Goal: Task Accomplishment & Management: Manage account settings

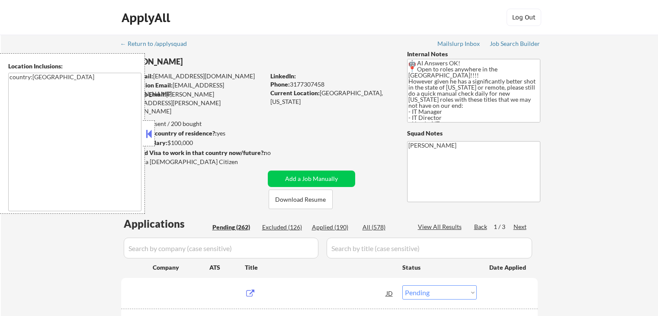
select select ""pending""
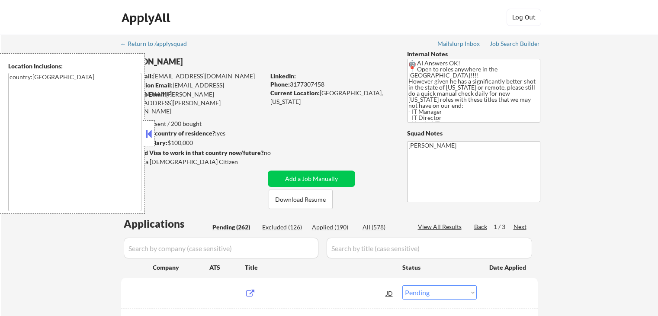
select select ""pending""
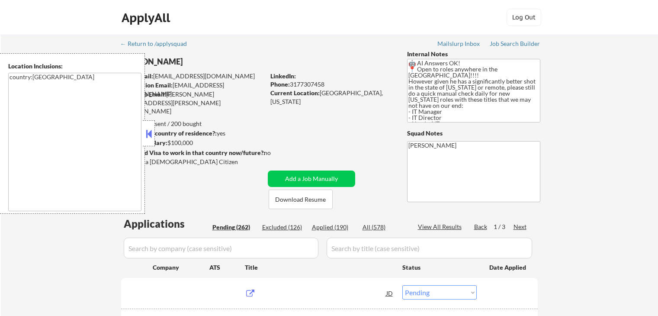
select select ""pending""
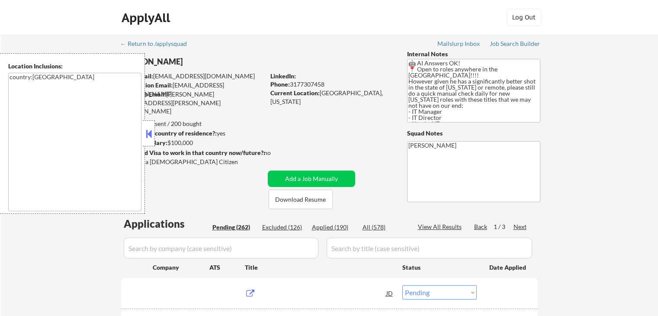
select select ""pending""
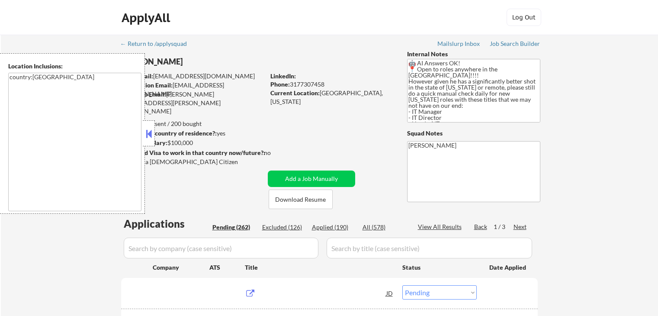
select select ""pending""
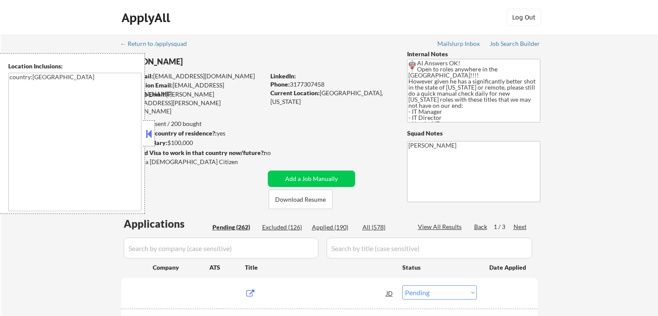
select select ""pending""
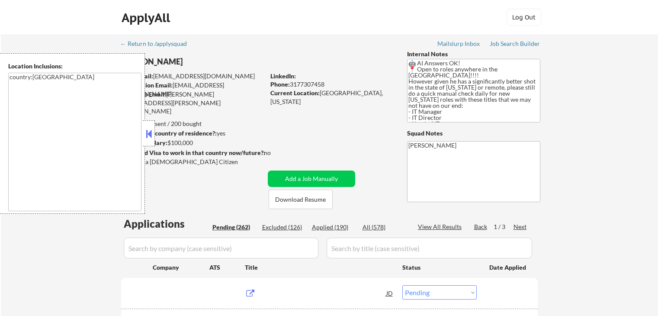
select select ""pending""
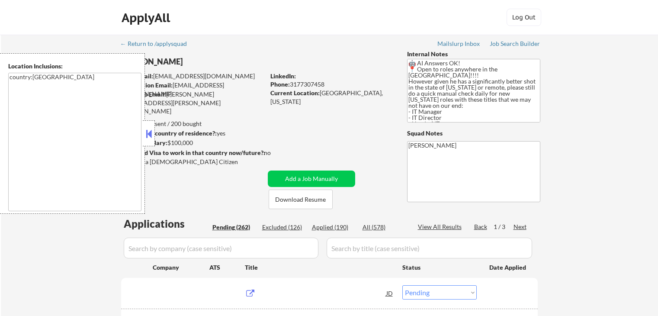
select select ""pending""
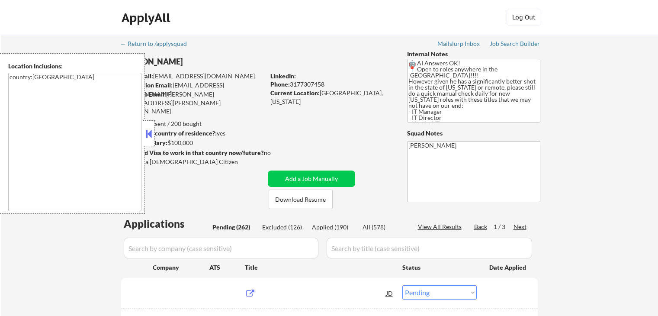
select select ""pending""
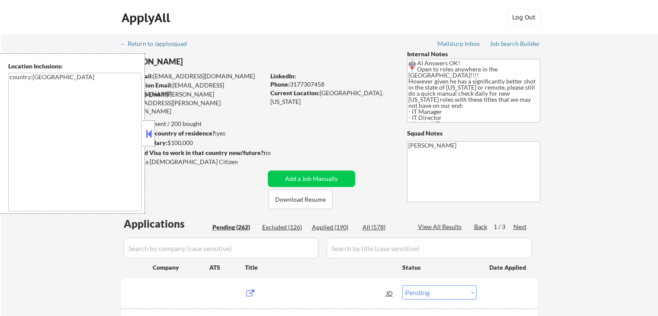
select select ""pending""
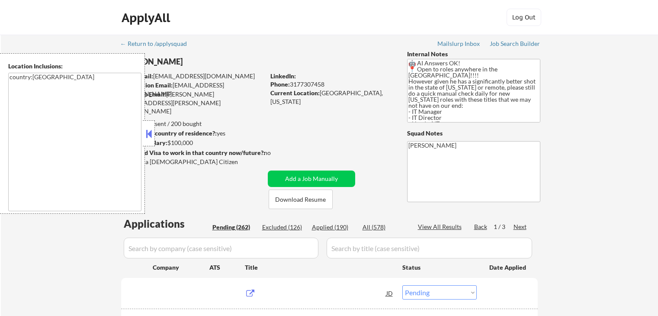
select select ""pending""
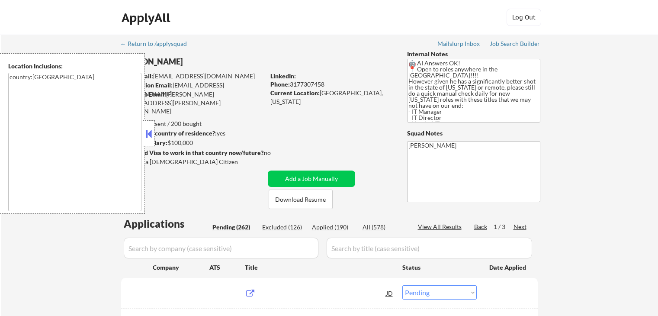
select select ""pending""
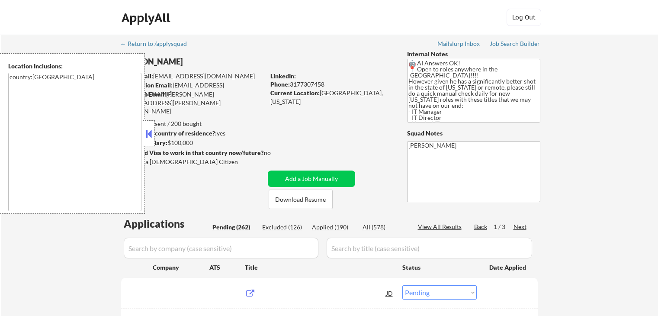
select select ""pending""
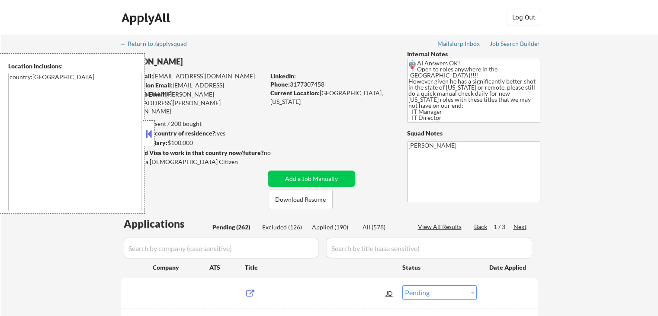
select select ""pending""
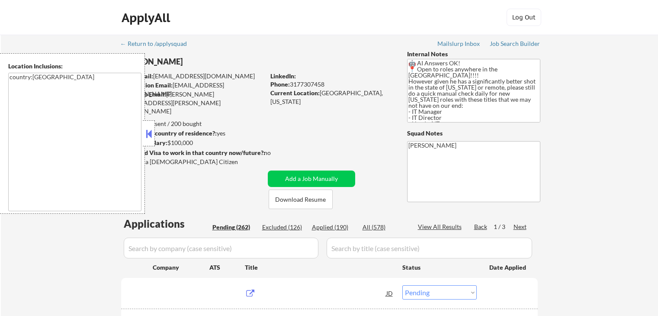
select select ""pending""
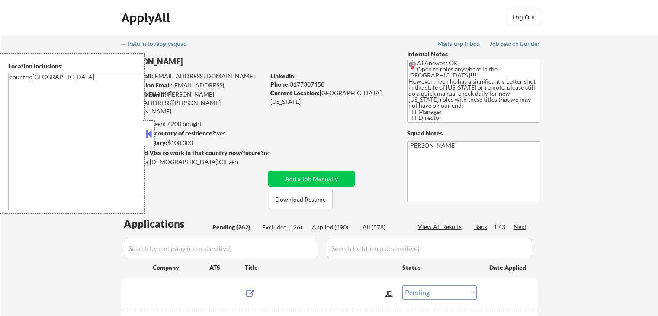
select select ""pending""
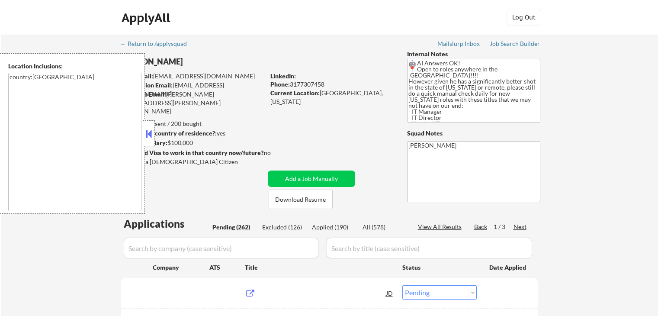
select select ""pending""
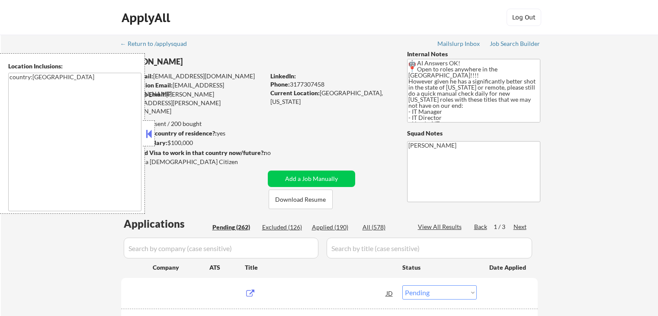
select select ""pending""
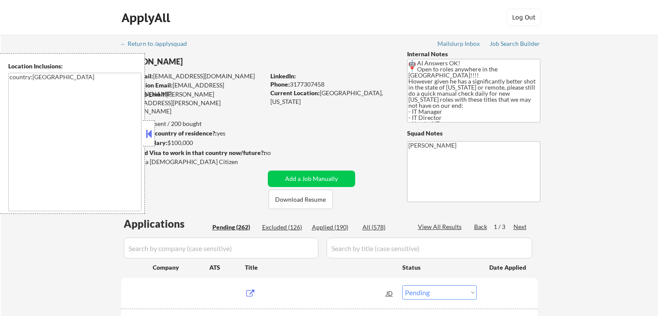
select select ""pending""
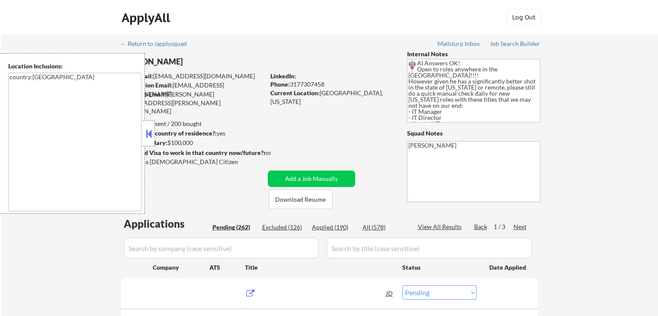
select select ""pending""
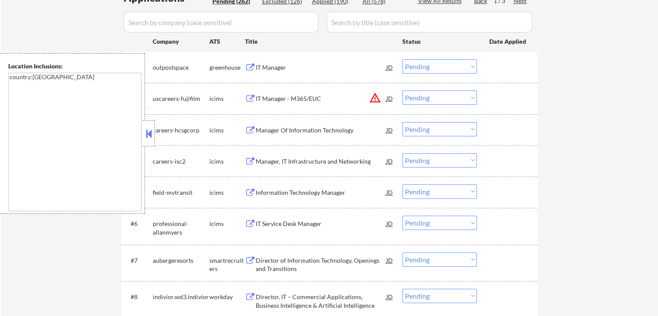
scroll to position [216, 0]
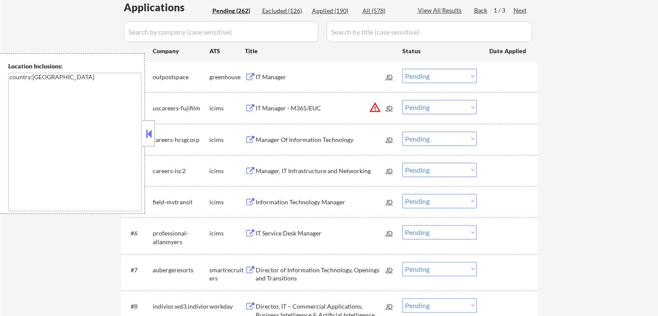
click at [270, 77] on div "IT Manager" at bounding box center [321, 77] width 131 height 9
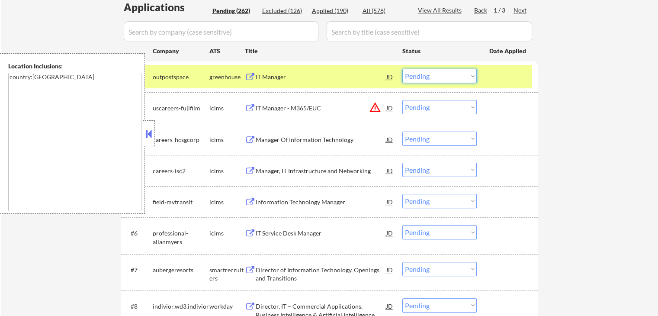
click at [444, 74] on select "Choose an option... Pending Applied Excluded (Questions) Excluded (Expired) Exc…" at bounding box center [440, 76] width 74 height 14
click at [403, 69] on select "Choose an option... Pending Applied Excluded (Questions) Excluded (Expired) Exc…" at bounding box center [440, 76] width 74 height 14
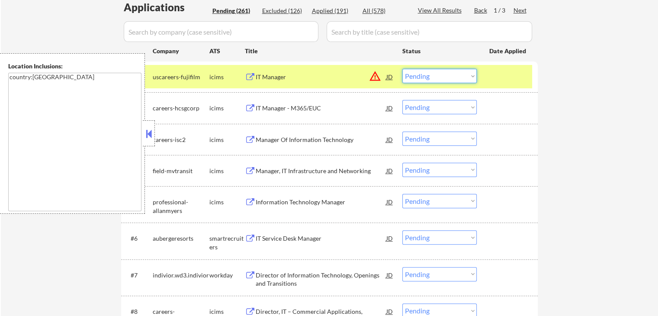
click at [437, 70] on select "Choose an option... Pending Applied Excluded (Questions) Excluded (Expired) Exc…" at bounding box center [440, 76] width 74 height 14
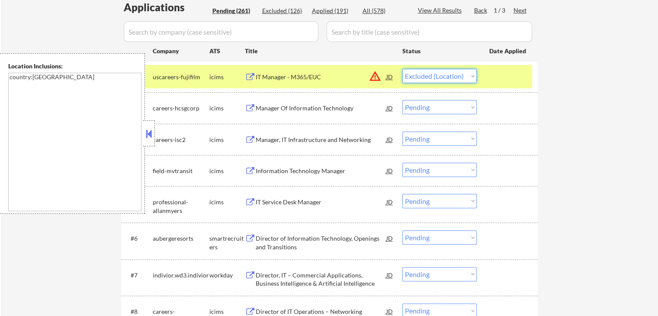
click at [403, 69] on select "Choose an option... Pending Applied Excluded (Questions) Excluded (Expired) Exc…" at bounding box center [440, 76] width 74 height 14
select select ""pending""
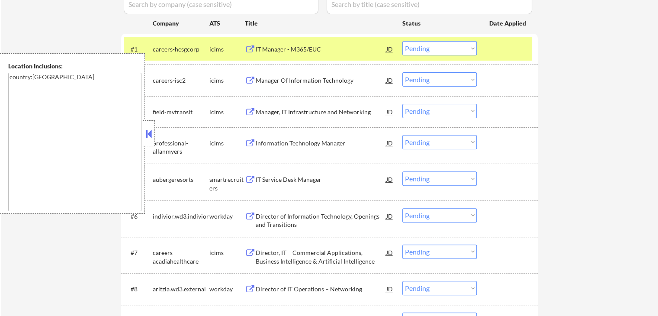
scroll to position [260, 0]
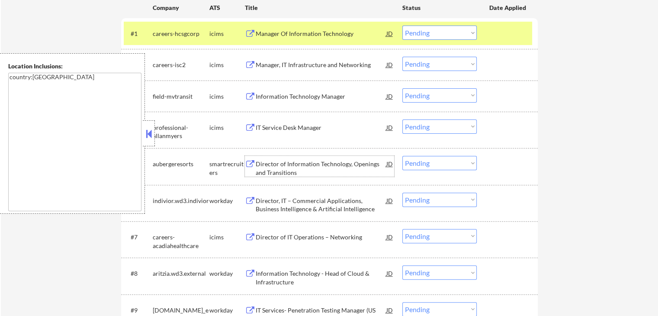
click at [270, 165] on div "Director of Information Technology, Openings and Transitions" at bounding box center [321, 168] width 131 height 17
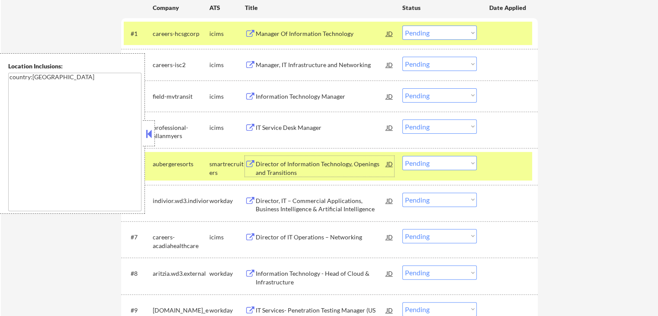
drag, startPoint x: 440, startPoint y: 160, endPoint x: 443, endPoint y: 165, distance: 6.0
click at [441, 162] on select "Choose an option... Pending Applied Excluded (Questions) Excluded (Expired) Exc…" at bounding box center [440, 163] width 74 height 14
click at [403, 156] on select "Choose an option... Pending Applied Excluded (Questions) Excluded (Expired) Exc…" at bounding box center [440, 163] width 74 height 14
select select ""pending""
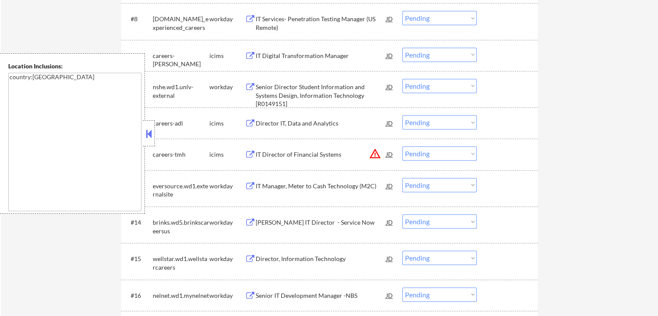
scroll to position [519, 0]
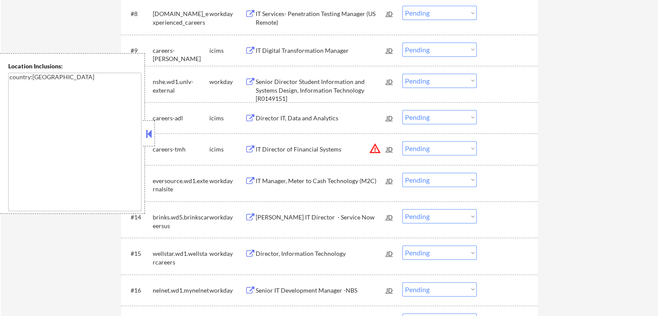
drag, startPoint x: 431, startPoint y: 148, endPoint x: 434, endPoint y: 155, distance: 7.6
click at [431, 148] on select "Choose an option... Pending Applied Excluded (Questions) Excluded (Expired) Exc…" at bounding box center [440, 148] width 74 height 14
click at [403, 141] on select "Choose an option... Pending Applied Excluded (Questions) Excluded (Expired) Exc…" at bounding box center [440, 148] width 74 height 14
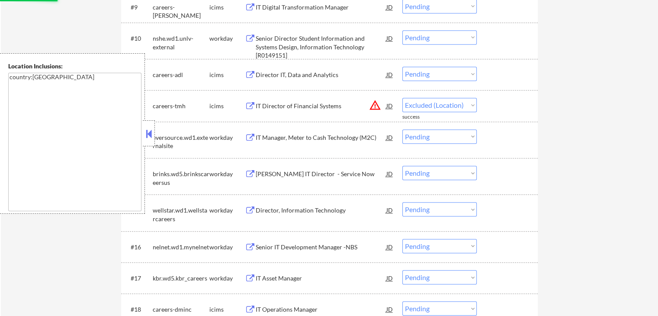
select select ""pending""
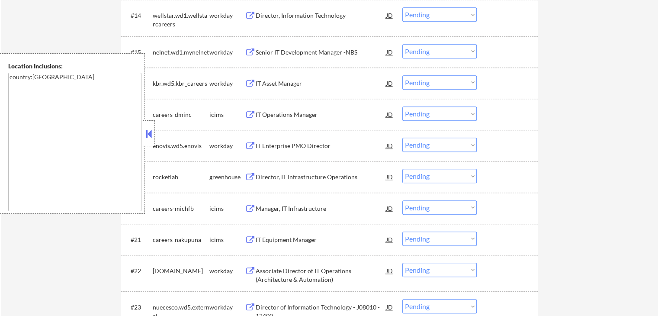
scroll to position [779, 0]
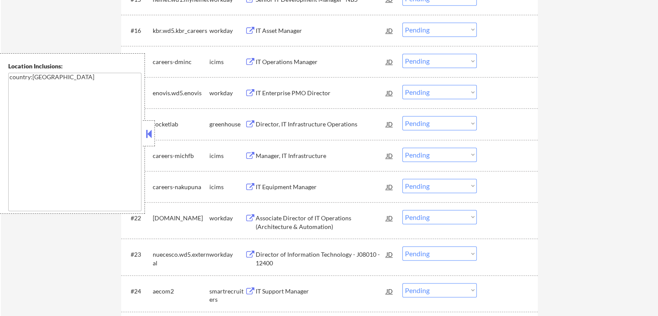
click at [253, 122] on button at bounding box center [250, 124] width 11 height 8
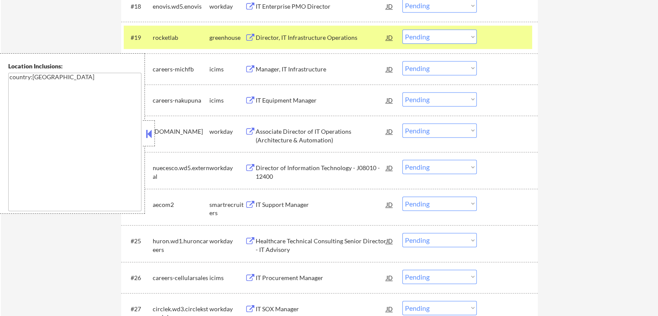
scroll to position [909, 0]
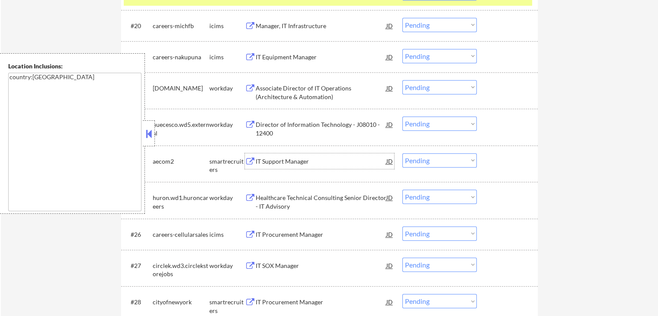
click at [264, 161] on div "IT Support Manager" at bounding box center [321, 161] width 131 height 9
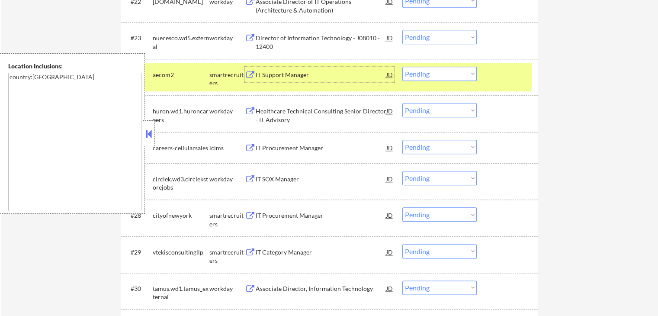
scroll to position [1039, 0]
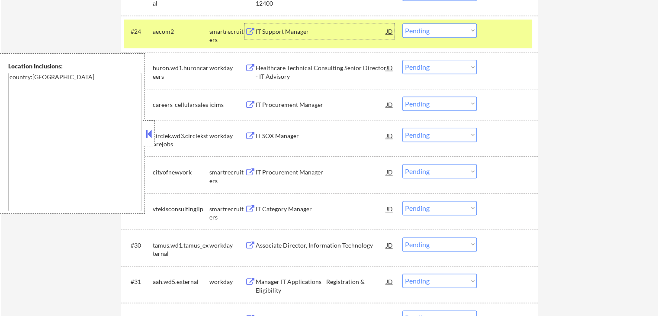
click at [281, 172] on div "IT Procurement Manager" at bounding box center [321, 172] width 131 height 9
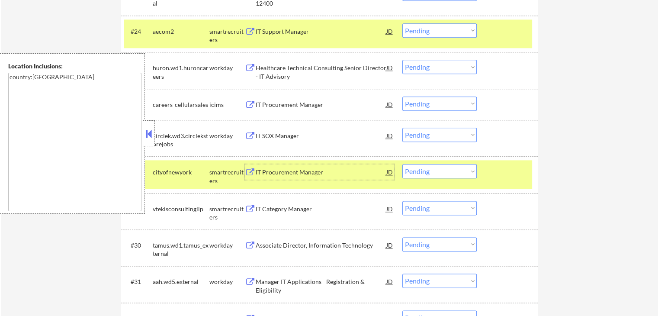
click at [267, 210] on div "IT Category Manager" at bounding box center [321, 209] width 131 height 9
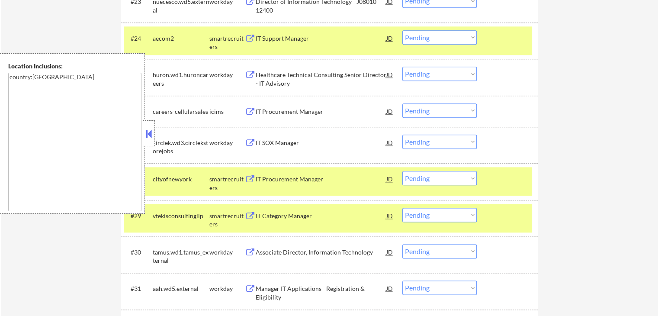
scroll to position [1082, 0]
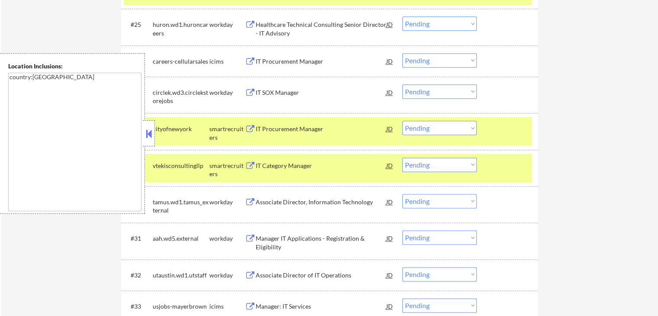
click at [433, 167] on select "Choose an option... Pending Applied Excluded (Questions) Excluded (Expired) Exc…" at bounding box center [440, 165] width 74 height 14
click at [403, 158] on select "Choose an option... Pending Applied Excluded (Questions) Excluded (Expired) Exc…" at bounding box center [440, 165] width 74 height 14
select select ""pending""
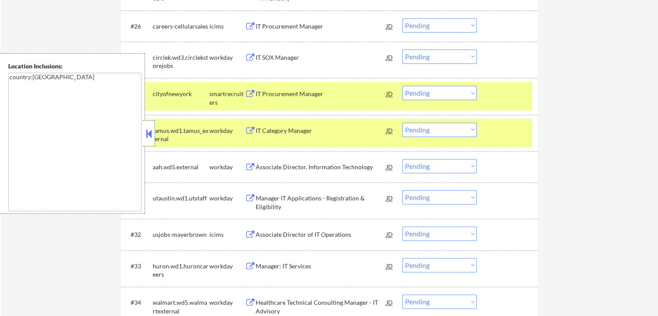
scroll to position [1125, 0]
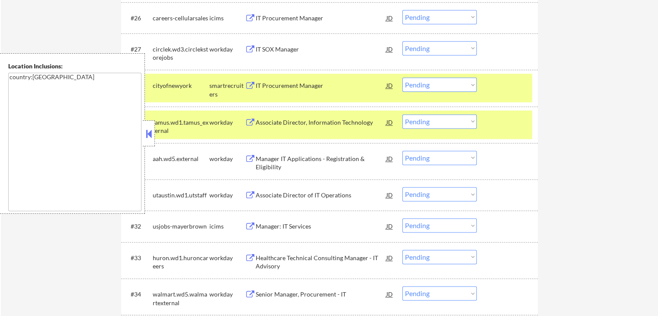
click at [445, 84] on select "Choose an option... Pending Applied Excluded (Questions) Excluded (Expired) Exc…" at bounding box center [440, 84] width 74 height 14
click at [403, 77] on select "Choose an option... Pending Applied Excluded (Questions) Excluded (Expired) Exc…" at bounding box center [440, 84] width 74 height 14
select select ""pending""
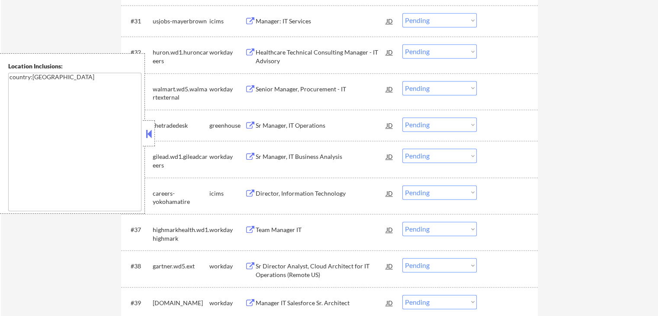
scroll to position [1298, 0]
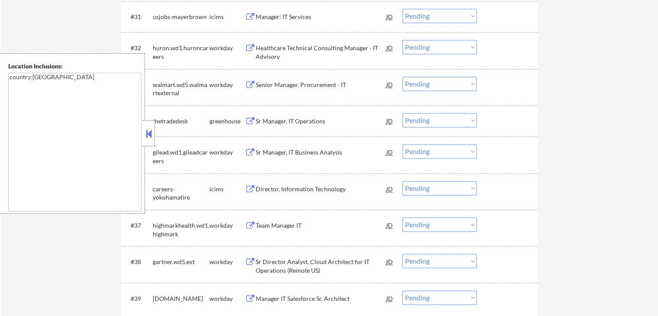
click at [274, 122] on div "Sr Manager, IT Operations" at bounding box center [321, 121] width 131 height 9
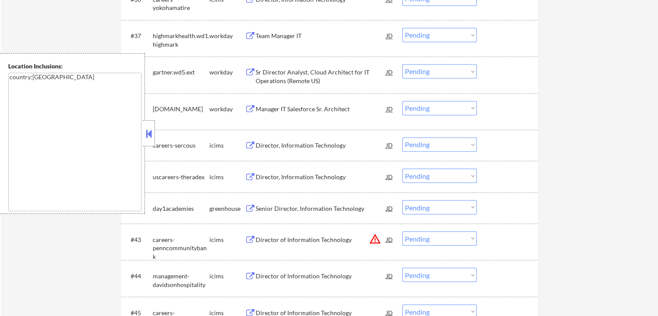
scroll to position [1515, 0]
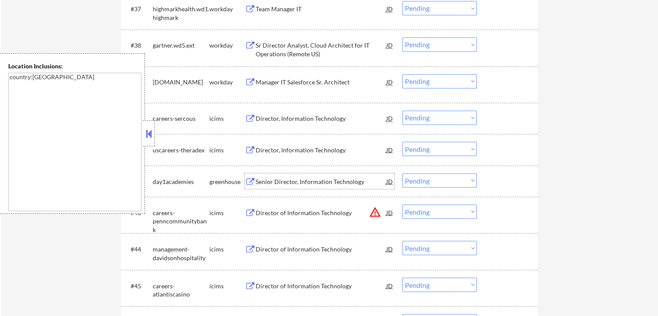
click at [267, 183] on div "Senior Director, Information Technology" at bounding box center [321, 181] width 131 height 9
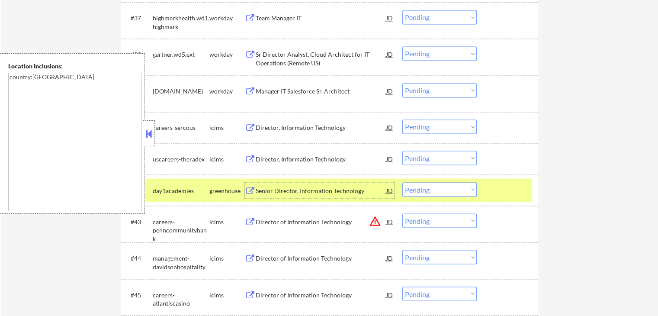
scroll to position [1558, 0]
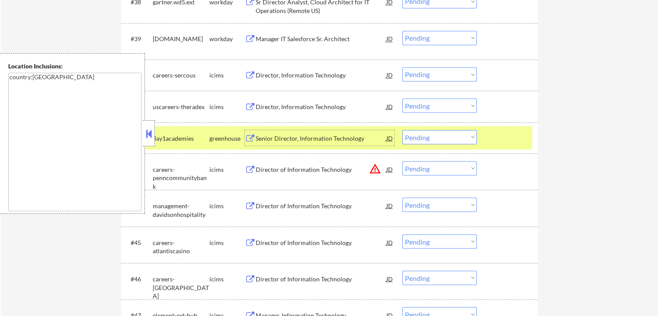
click at [441, 135] on select "Choose an option... Pending Applied Excluded (Questions) Excluded (Expired) Exc…" at bounding box center [440, 137] width 74 height 14
click at [403, 130] on select "Choose an option... Pending Applied Excluded (Questions) Excluded (Expired) Exc…" at bounding box center [440, 137] width 74 height 14
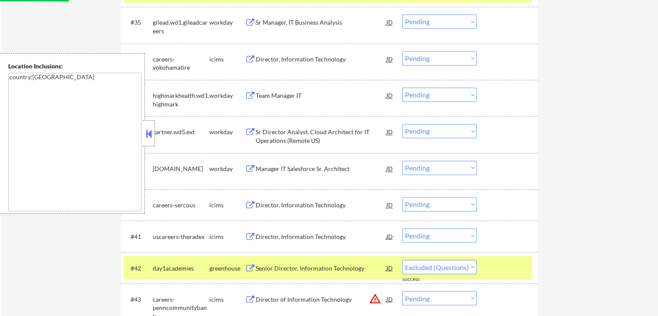
scroll to position [1385, 0]
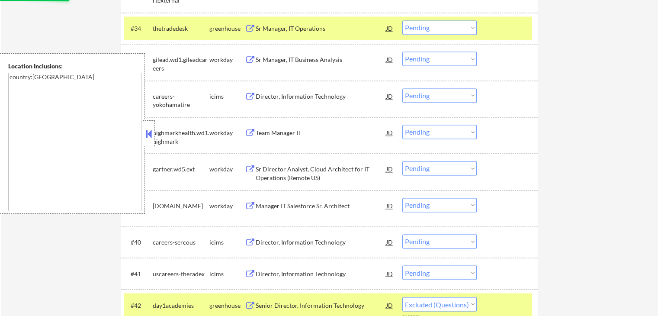
select select ""pending""
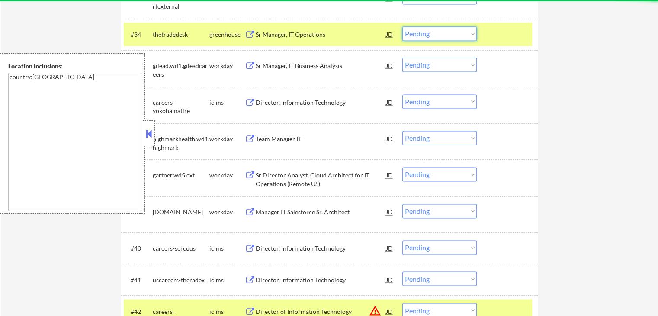
drag, startPoint x: 431, startPoint y: 37, endPoint x: 435, endPoint y: 40, distance: 4.6
click at [432, 37] on select "Choose an option... Pending Applied Excluded (Questions) Excluded (Expired) Exc…" at bounding box center [440, 33] width 74 height 14
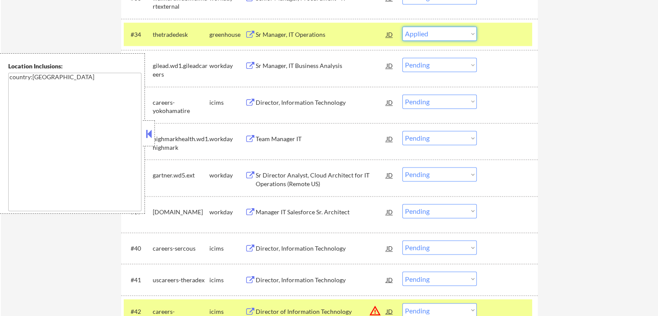
click at [403, 26] on select "Choose an option... Pending Applied Excluded (Questions) Excluded (Expired) Exc…" at bounding box center [440, 33] width 74 height 14
select select ""pending""
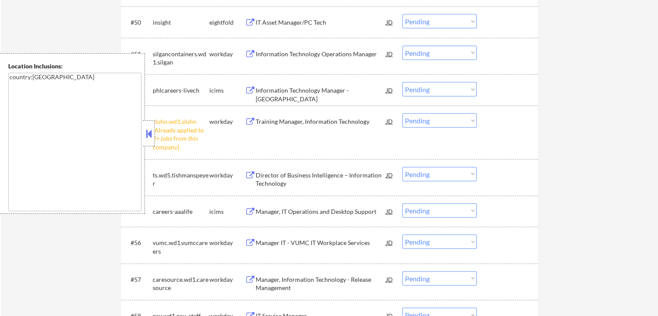
scroll to position [1991, 0]
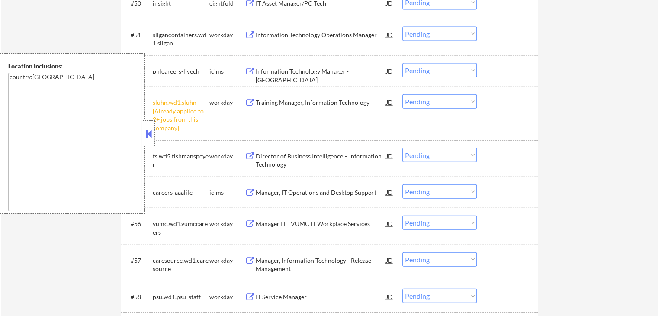
click at [444, 102] on select "Choose an option... Pending Applied Excluded (Questions) Excluded (Expired) Exc…" at bounding box center [440, 101] width 74 height 14
click at [403, 94] on select "Choose an option... Pending Applied Excluded (Questions) Excluded (Expired) Exc…" at bounding box center [440, 101] width 74 height 14
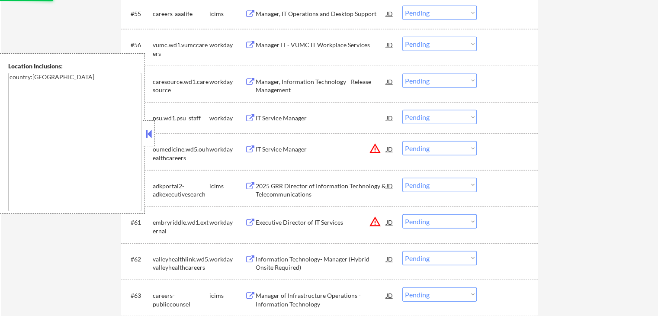
select select ""pending""
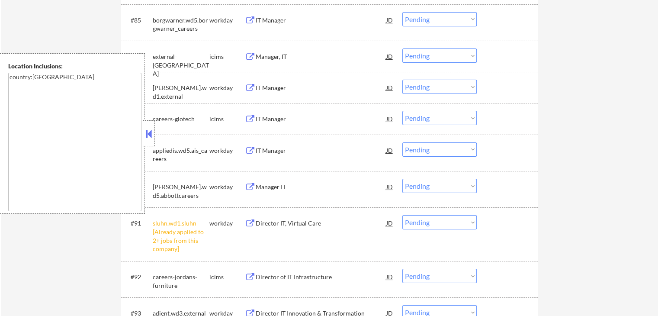
scroll to position [3246, 0]
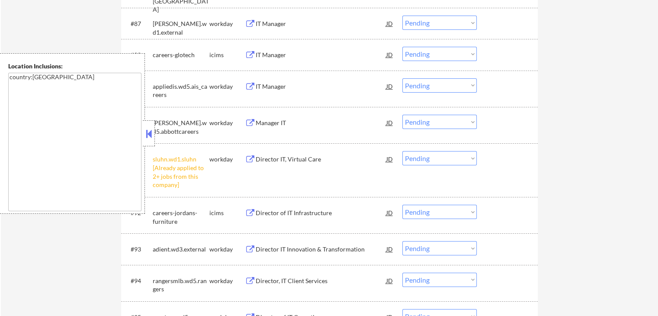
click at [451, 163] on select "Choose an option... Pending Applied Excluded (Questions) Excluded (Expired) Exc…" at bounding box center [440, 158] width 74 height 14
click at [403, 151] on select "Choose an option... Pending Applied Excluded (Questions) Excluded (Expired) Exc…" at bounding box center [440, 158] width 74 height 14
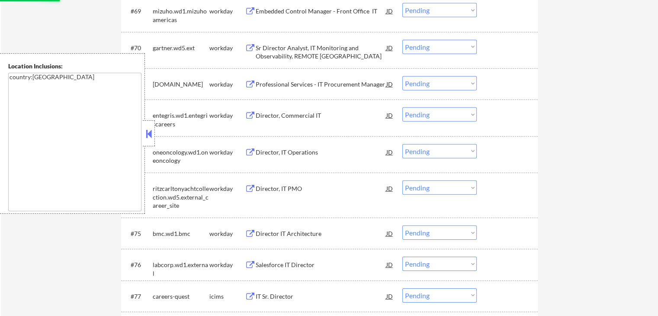
select select ""pending""
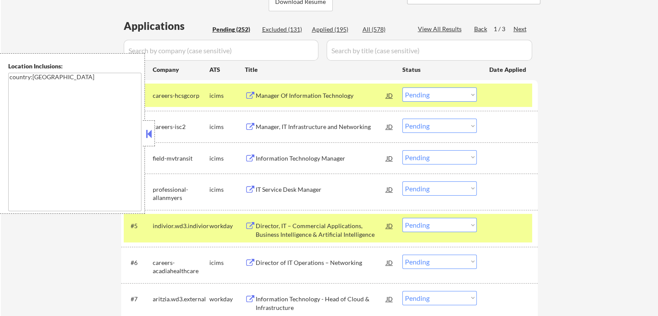
scroll to position [119, 0]
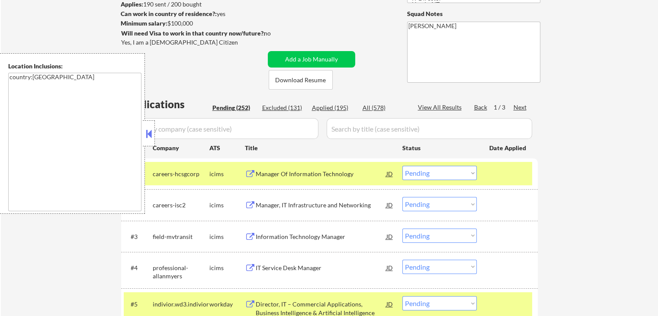
click at [519, 103] on div "Next" at bounding box center [521, 107] width 14 height 9
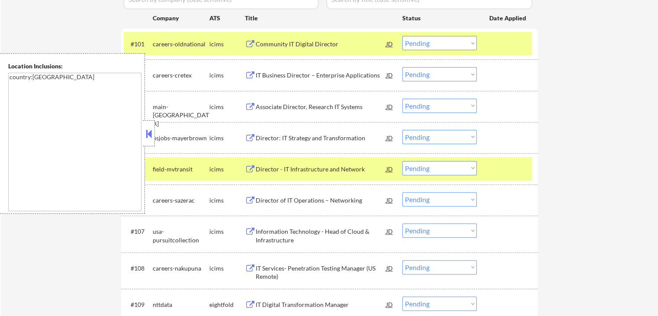
scroll to position [336, 0]
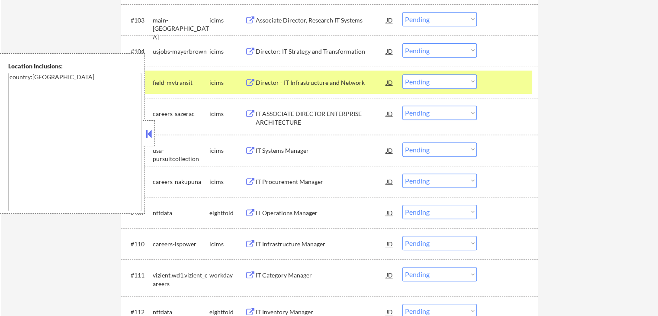
click at [145, 136] on button at bounding box center [149, 133] width 10 height 13
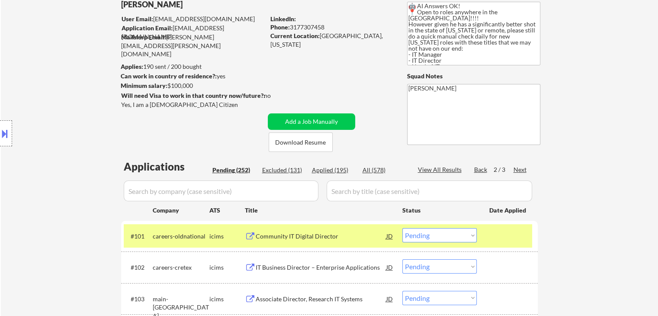
scroll to position [0, 0]
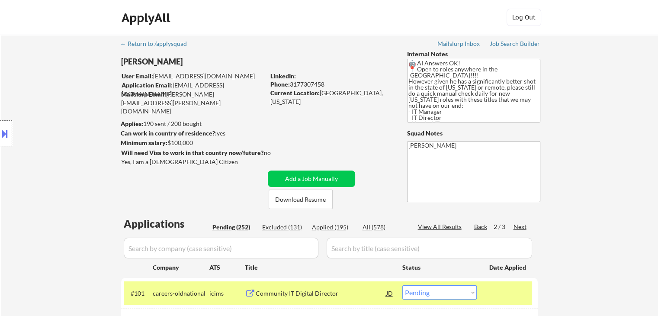
click at [520, 228] on div "Next" at bounding box center [521, 226] width 14 height 9
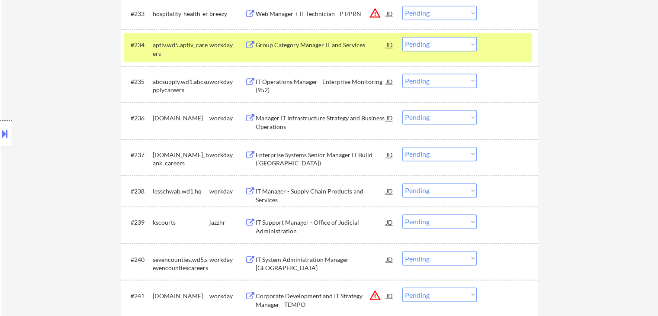
scroll to position [1428, 0]
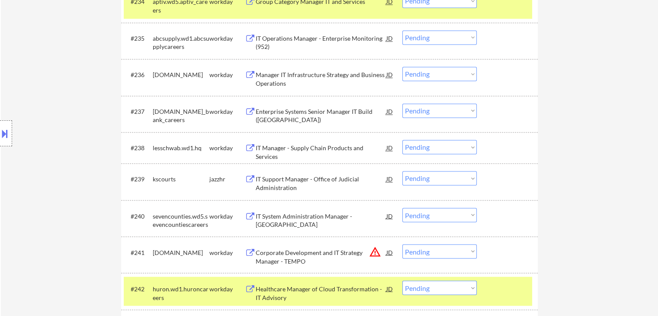
click at [275, 186] on div "IT Support Manager - Office of Judicial Administration" at bounding box center [321, 183] width 131 height 17
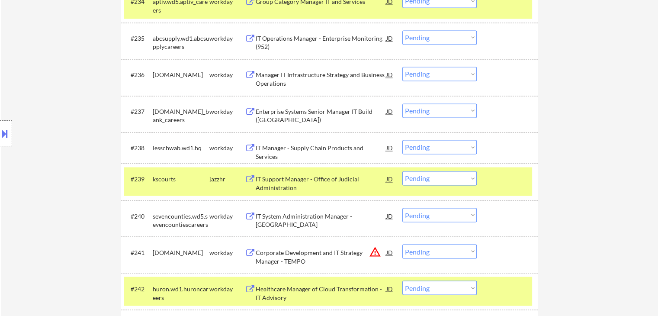
click at [1, 136] on button at bounding box center [5, 133] width 10 height 14
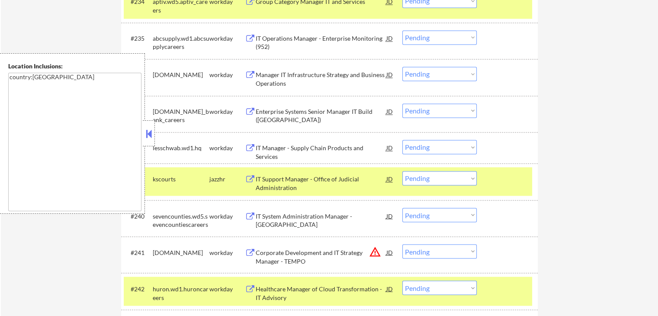
click at [150, 131] on button at bounding box center [149, 133] width 10 height 13
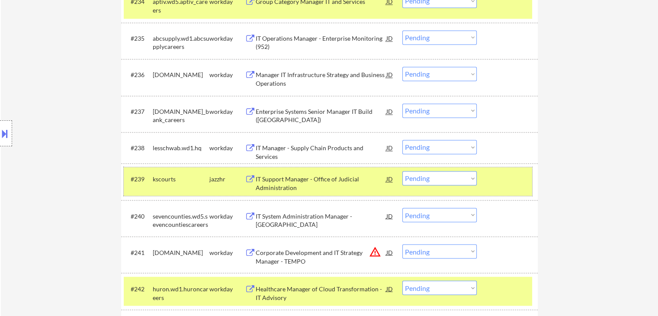
drag, startPoint x: 516, startPoint y: 182, endPoint x: 518, endPoint y: 232, distance: 49.8
click at [517, 182] on div at bounding box center [508, 179] width 38 height 16
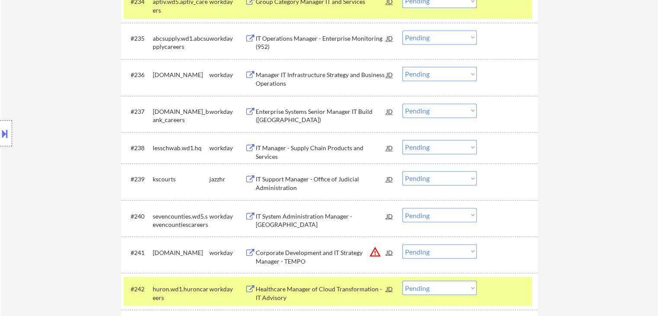
click at [523, 289] on div at bounding box center [508, 288] width 38 height 16
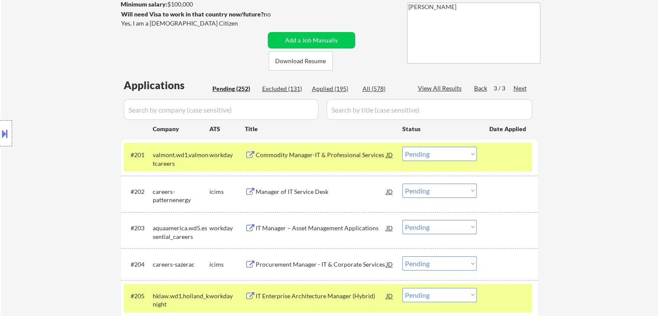
scroll to position [173, 0]
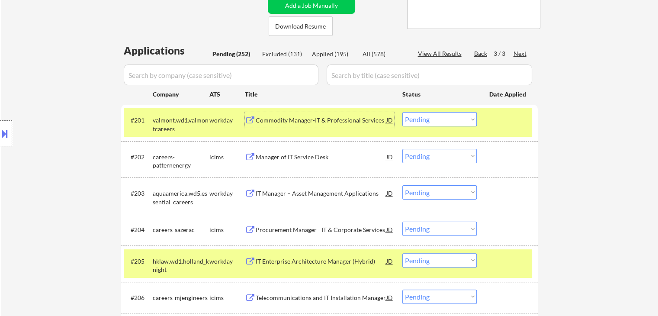
drag, startPoint x: 276, startPoint y: 122, endPoint x: 291, endPoint y: 149, distance: 31.0
click at [277, 123] on div "Commodity Manager-IT & Professional Services" at bounding box center [321, 120] width 131 height 9
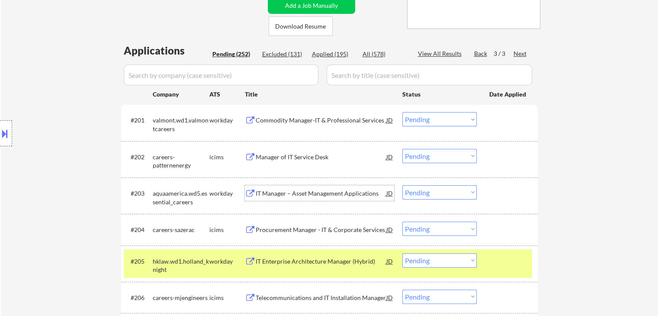
click at [278, 189] on div "IT Manager – Asset Management Applications" at bounding box center [321, 193] width 131 height 9
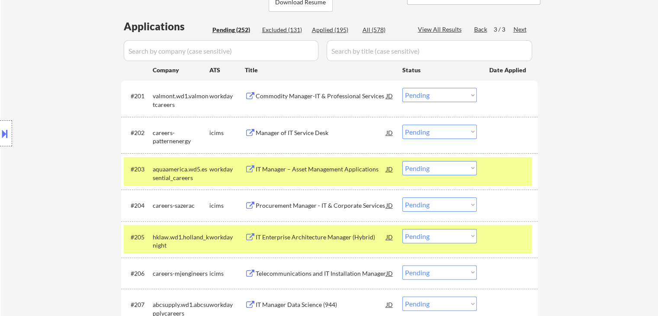
scroll to position [216, 0]
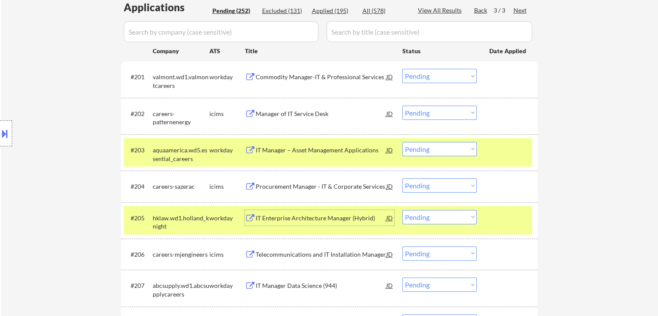
click at [278, 213] on div "IT Enterprise Architecture Manager (Hybrid)" at bounding box center [321, 218] width 131 height 16
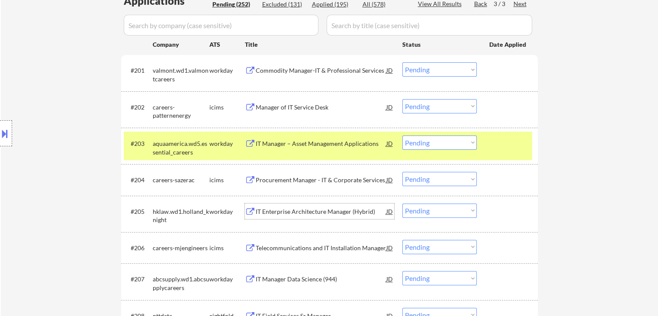
scroll to position [260, 0]
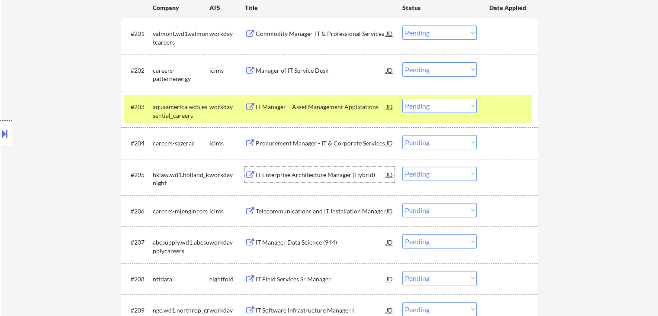
click at [266, 241] on div "IT Manager Data Science (944)" at bounding box center [321, 242] width 131 height 9
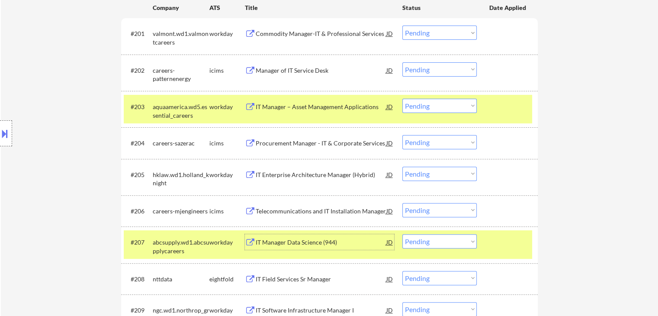
click at [440, 104] on select "Choose an option... Pending Applied Excluded (Questions) Excluded (Expired) Exc…" at bounding box center [440, 106] width 74 height 14
click at [403, 99] on select "Choose an option... Pending Applied Excluded (Questions) Excluded (Expired) Exc…" at bounding box center [440, 106] width 74 height 14
select select ""pending""
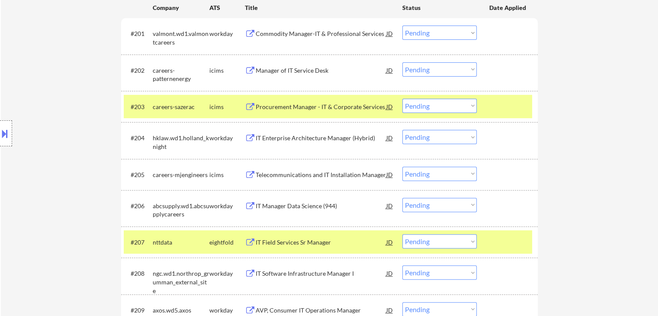
scroll to position [346, 0]
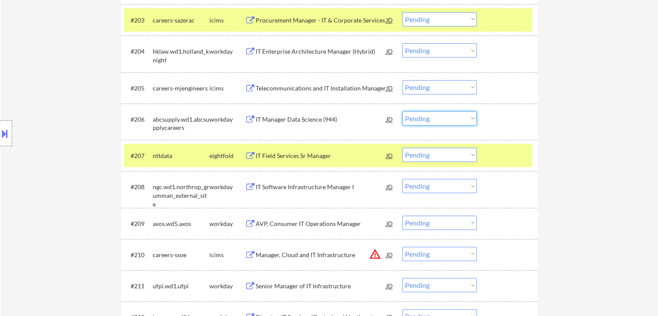
drag, startPoint x: 431, startPoint y: 111, endPoint x: 434, endPoint y: 119, distance: 7.8
click at [431, 111] on select "Choose an option... Pending Applied Excluded (Questions) Excluded (Expired) Exc…" at bounding box center [440, 118] width 74 height 14
click at [403, 111] on select "Choose an option... Pending Applied Excluded (Questions) Excluded (Expired) Exc…" at bounding box center [440, 118] width 74 height 14
drag, startPoint x: 509, startPoint y: 155, endPoint x: 502, endPoint y: 163, distance: 10.8
click at [509, 155] on div at bounding box center [508, 156] width 38 height 16
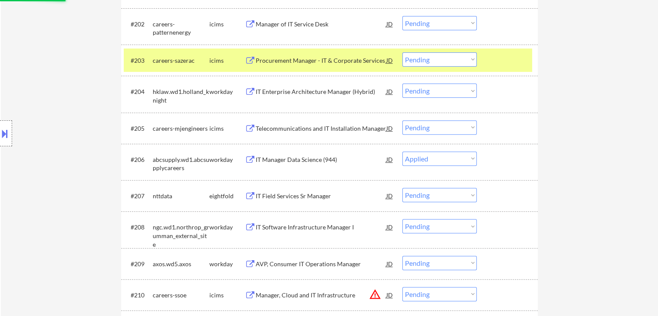
scroll to position [260, 0]
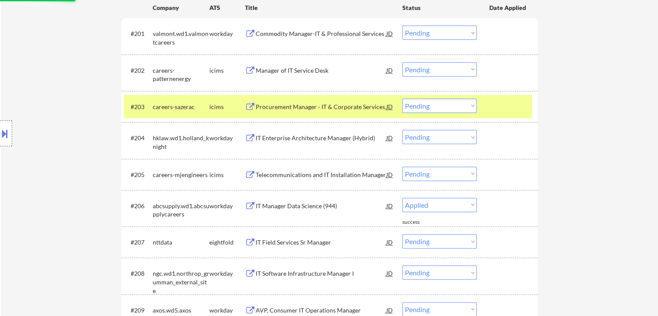
click at [507, 99] on div at bounding box center [508, 107] width 38 height 16
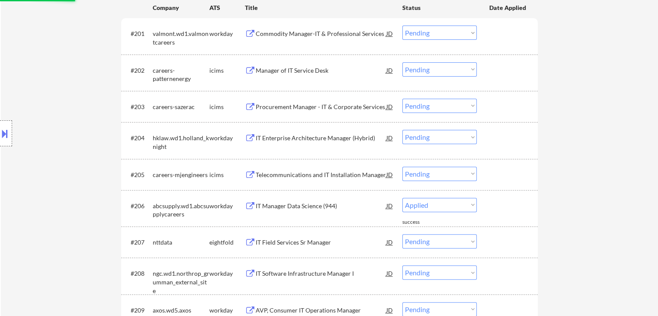
select select ""pending""
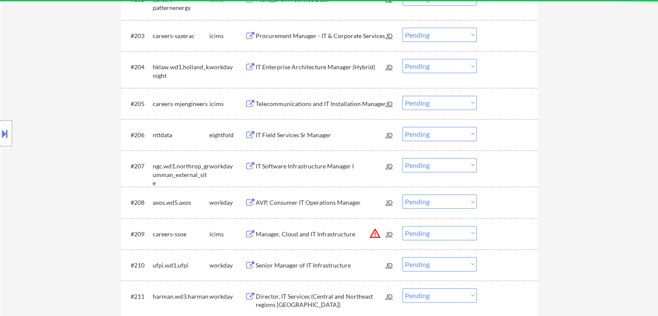
scroll to position [346, 0]
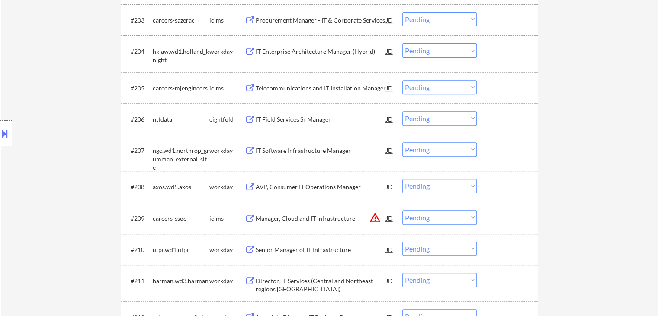
click at [251, 185] on button at bounding box center [250, 187] width 11 height 8
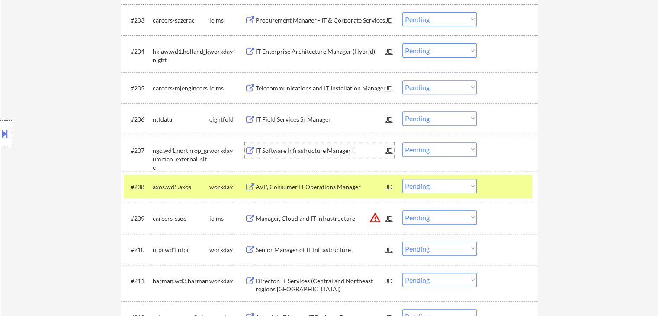
click at [266, 148] on div "IT Software Infrastructure Manager I" at bounding box center [321, 150] width 131 height 9
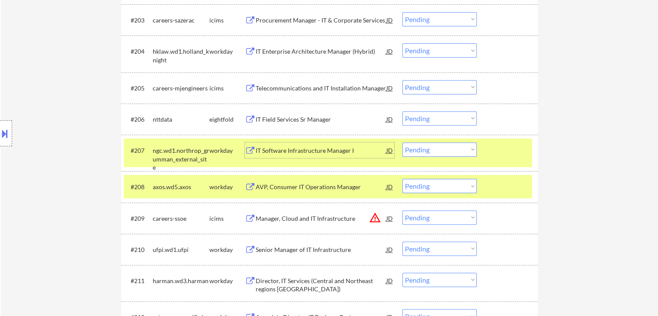
scroll to position [433, 0]
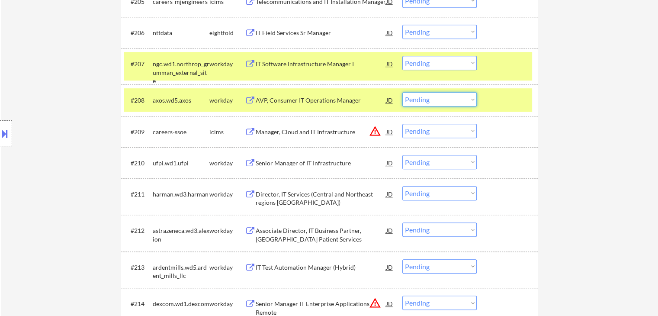
click at [431, 99] on select "Choose an option... Pending Applied Excluded (Questions) Excluded (Expired) Exc…" at bounding box center [440, 99] width 74 height 14
click at [403, 92] on select "Choose an option... Pending Applied Excluded (Questions) Excluded (Expired) Exc…" at bounding box center [440, 99] width 74 height 14
select select ""pending""
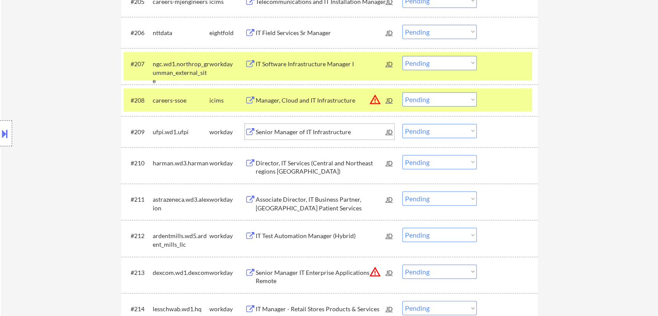
click at [261, 132] on div "Senior Manager of IT Infrastructure" at bounding box center [321, 132] width 131 height 9
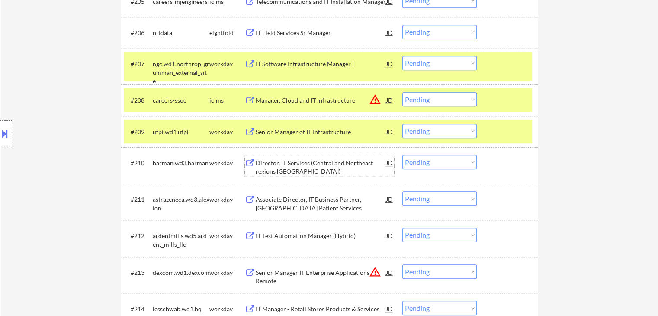
click at [281, 161] on div "Director, IT Services (Central and Northeast regions USA)" at bounding box center [321, 167] width 131 height 17
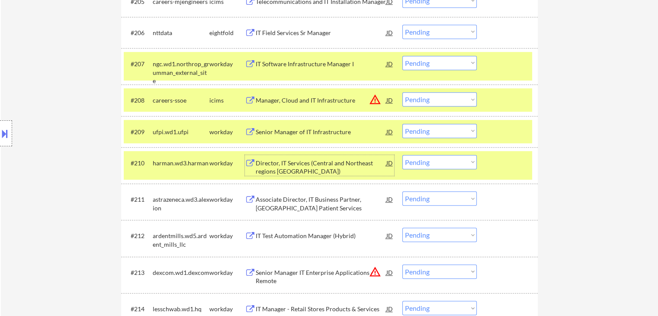
click at [260, 204] on div "Associate Director, IT Business Partner, US Patient Services" at bounding box center [321, 203] width 131 height 17
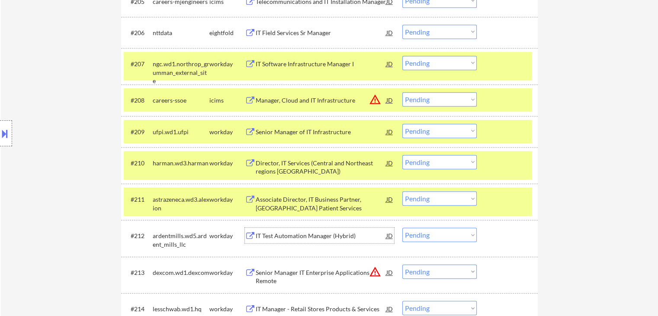
click at [279, 238] on div "IT Test Automation Manager (Hybrid)" at bounding box center [321, 236] width 131 height 9
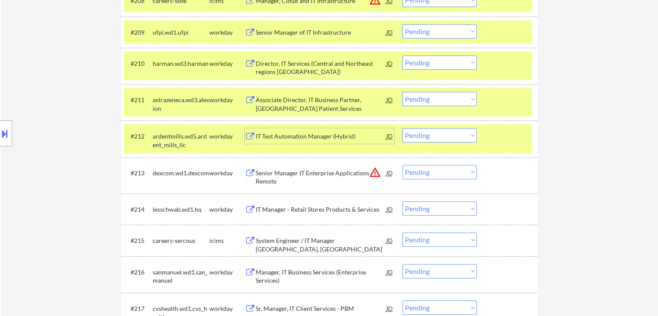
scroll to position [519, 0]
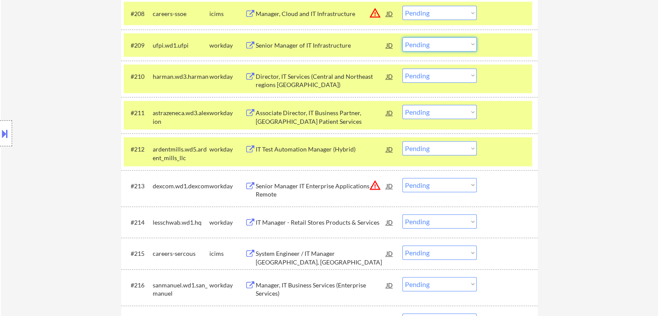
click at [423, 44] on select "Choose an option... Pending Applied Excluded (Questions) Excluded (Expired) Exc…" at bounding box center [440, 44] width 74 height 14
click at [403, 37] on select "Choose an option... Pending Applied Excluded (Questions) Excluded (Expired) Exc…" at bounding box center [440, 44] width 74 height 14
click at [506, 45] on div at bounding box center [508, 45] width 38 height 16
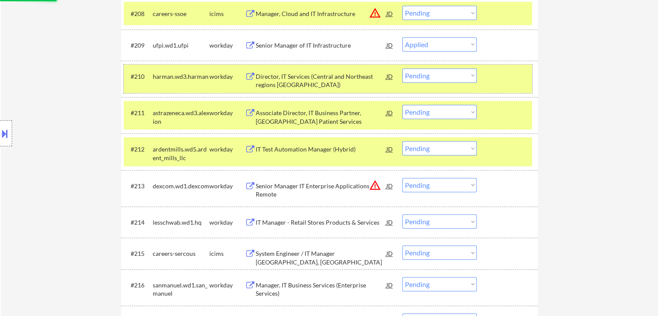
click at [518, 72] on div at bounding box center [508, 76] width 38 height 16
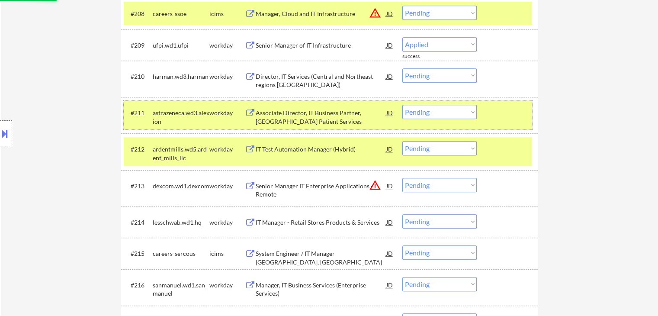
drag, startPoint x: 523, startPoint y: 104, endPoint x: 523, endPoint y: 129, distance: 24.7
click at [523, 104] on div "#211 astrazeneca.wd3.alexion workday Associate Director, IT Business Partner, U…" at bounding box center [328, 115] width 409 height 29
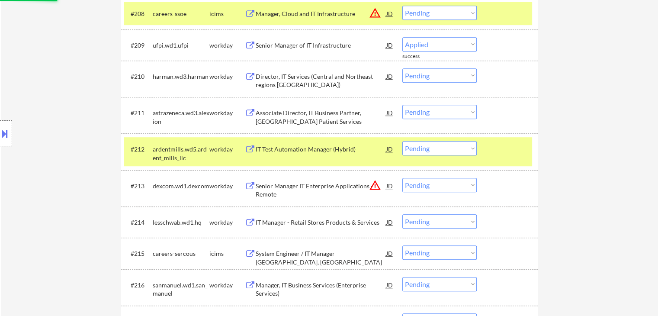
select select ""pending""
click at [525, 146] on div at bounding box center [508, 149] width 38 height 16
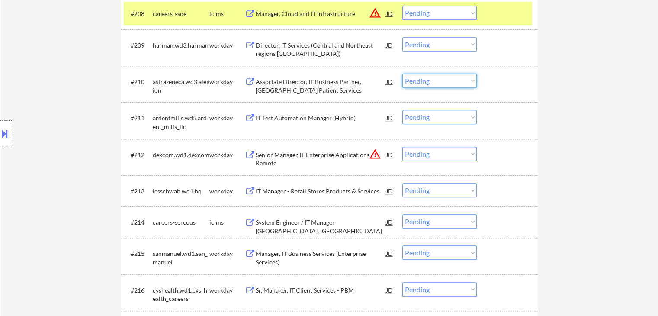
click at [444, 79] on select "Choose an option... Pending Applied Excluded (Questions) Excluded (Expired) Exc…" at bounding box center [440, 81] width 74 height 14
click at [403, 74] on select "Choose an option... Pending Applied Excluded (Questions) Excluded (Expired) Exc…" at bounding box center [440, 81] width 74 height 14
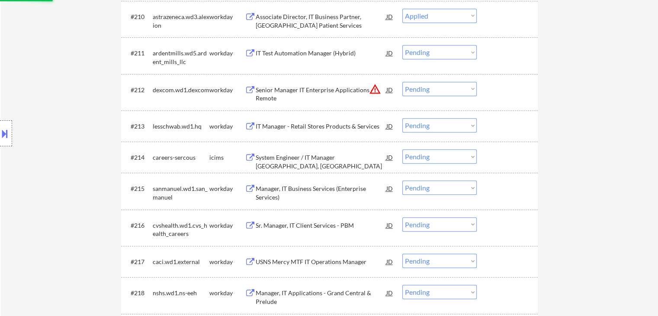
scroll to position [692, 0]
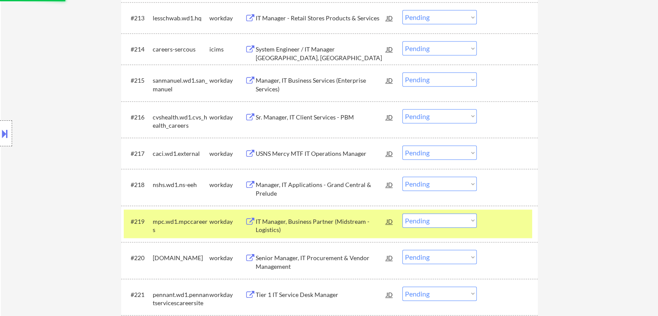
select select ""pending""
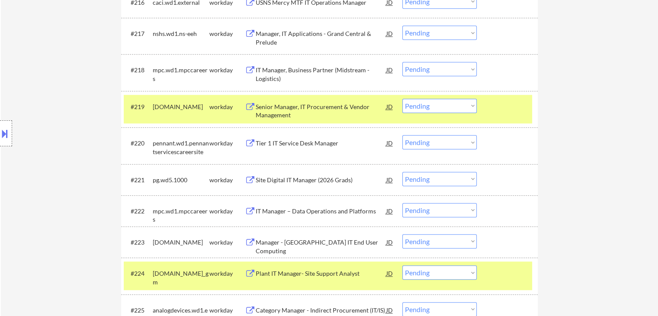
scroll to position [822, 0]
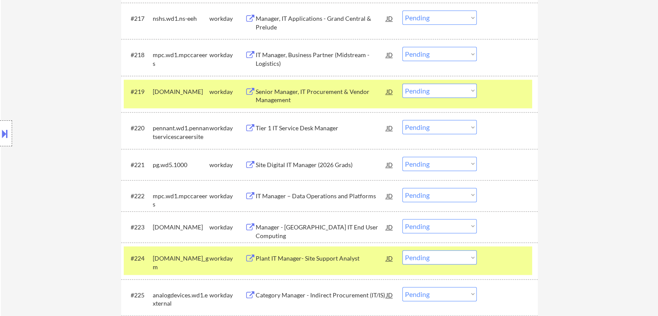
click at [276, 96] on div "Senior Manager, IT Procurement & Vendor Management" at bounding box center [321, 95] width 131 height 17
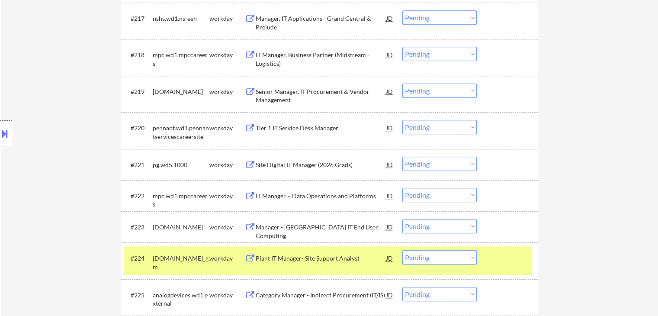
click at [275, 124] on div "Tier 1 IT Service Desk Manager" at bounding box center [321, 128] width 131 height 9
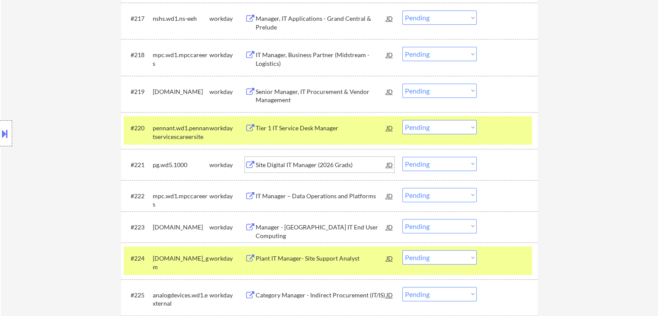
click at [264, 162] on div "Site Digital IT Manager (2026 Grads)" at bounding box center [321, 165] width 131 height 9
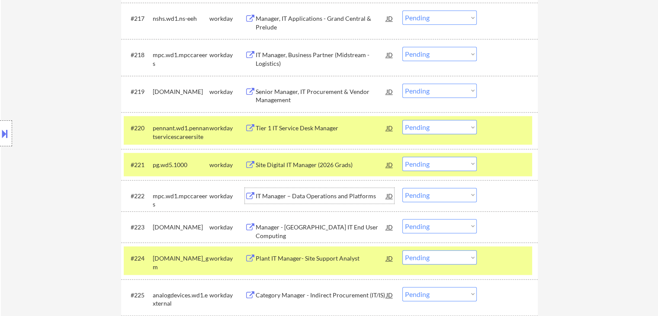
click at [260, 193] on div "IT Manager – Data Operations and Platforms" at bounding box center [321, 196] width 131 height 9
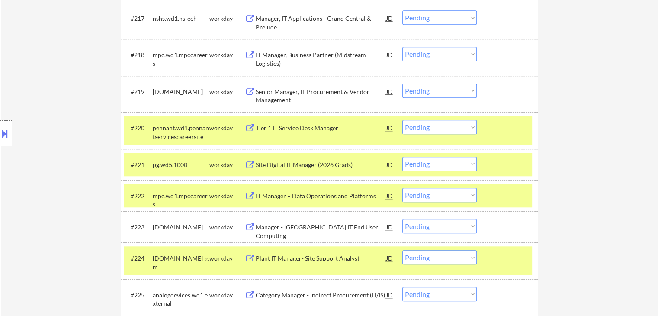
click at [258, 224] on div "Manager - Americas IT End User Computing" at bounding box center [321, 231] width 131 height 17
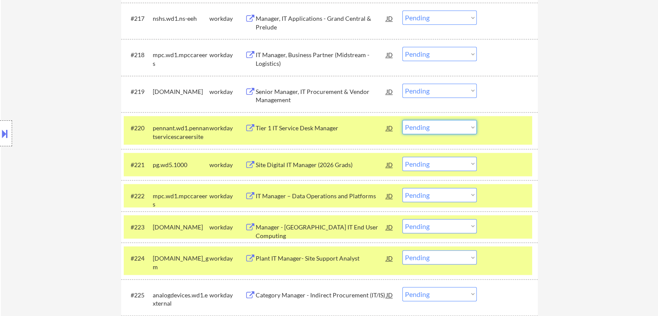
click at [428, 128] on select "Choose an option... Pending Applied Excluded (Questions) Excluded (Expired) Exc…" at bounding box center [440, 127] width 74 height 14
click at [403, 120] on select "Choose an option... Pending Applied Excluded (Questions) Excluded (Expired) Exc…" at bounding box center [440, 127] width 74 height 14
select select ""pending""
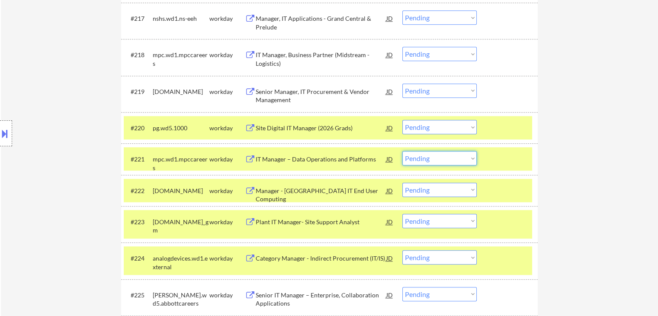
drag, startPoint x: 435, startPoint y: 158, endPoint x: 441, endPoint y: 165, distance: 8.9
click at [436, 158] on select "Choose an option... Pending Applied Excluded (Questions) Excluded (Expired) Exc…" at bounding box center [440, 158] width 74 height 14
click at [403, 151] on select "Choose an option... Pending Applied Excluded (Questions) Excluded (Expired) Exc…" at bounding box center [440, 158] width 74 height 14
click at [438, 126] on select "Choose an option... Pending Applied Excluded (Questions) Excluded (Expired) Exc…" at bounding box center [440, 127] width 74 height 14
select select ""pending""
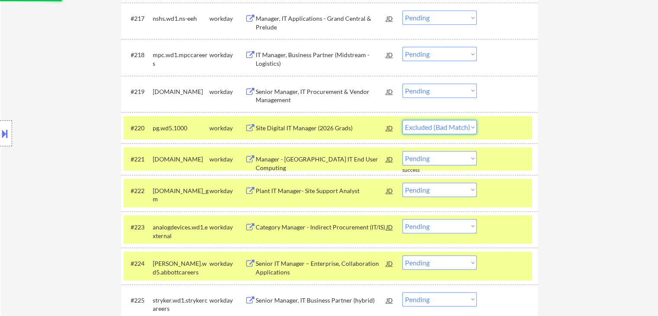
click at [403, 120] on select "Choose an option... Pending Applied Excluded (Questions) Excluded (Expired) Exc…" at bounding box center [440, 127] width 74 height 14
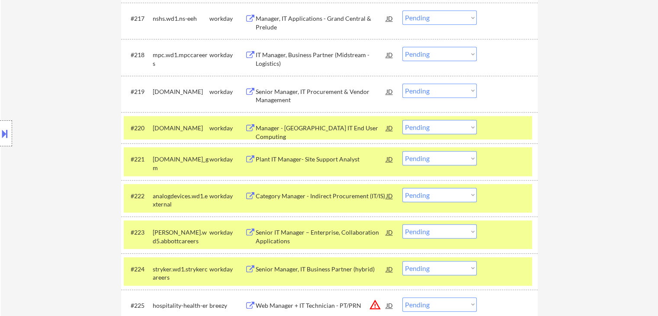
drag, startPoint x: 429, startPoint y: 125, endPoint x: 431, endPoint y: 129, distance: 5.1
click at [429, 125] on select "Choose an option... Pending Applied Excluded (Questions) Excluded (Expired) Exc…" at bounding box center [440, 127] width 74 height 14
click at [403, 120] on select "Choose an option... Pending Applied Excluded (Questions) Excluded (Expired) Exc…" at bounding box center [440, 127] width 74 height 14
select select ""pending""
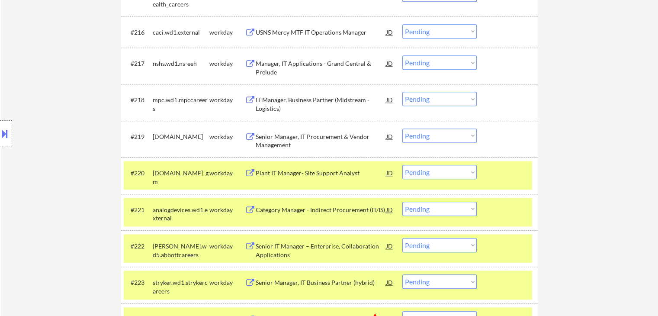
scroll to position [692, 0]
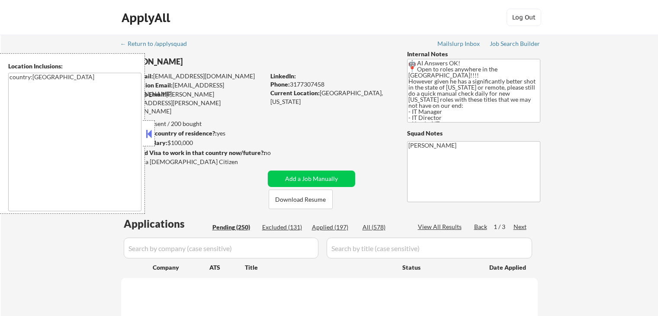
select select ""pending""
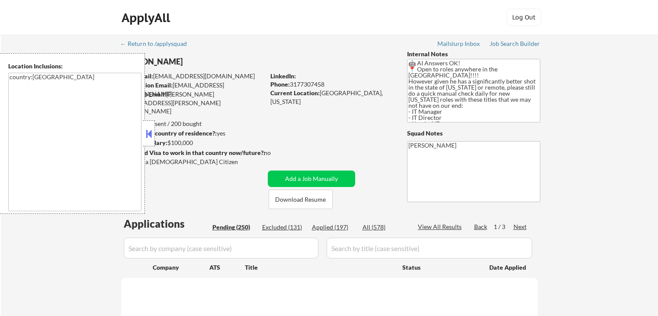
select select ""pending""
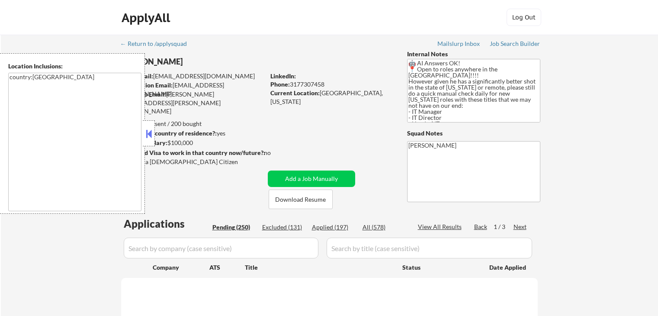
select select ""pending""
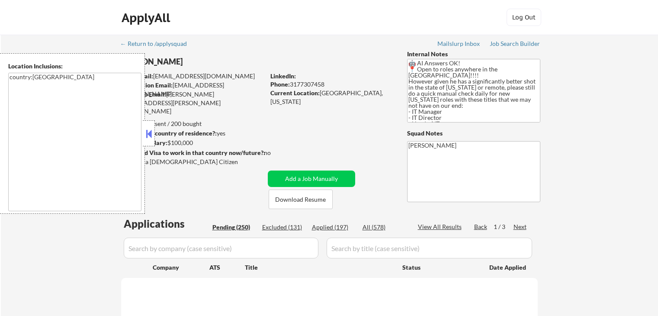
select select ""pending""
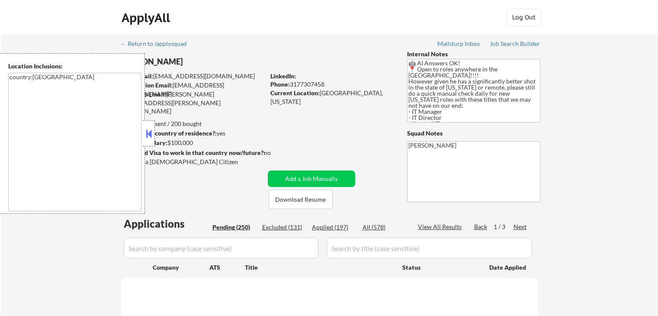
select select ""pending""
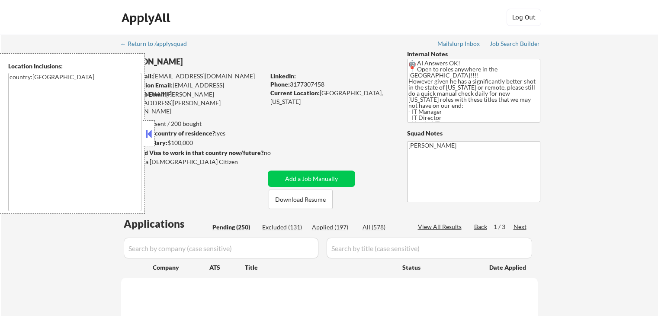
select select ""pending""
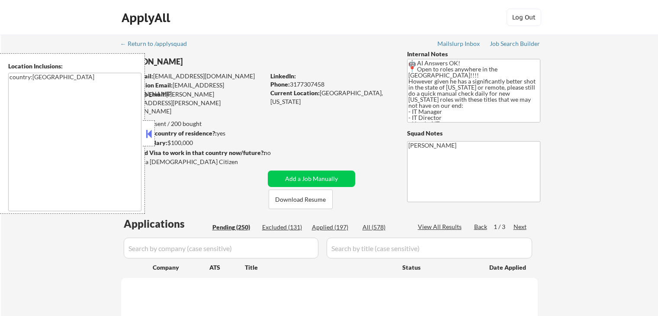
select select ""pending""
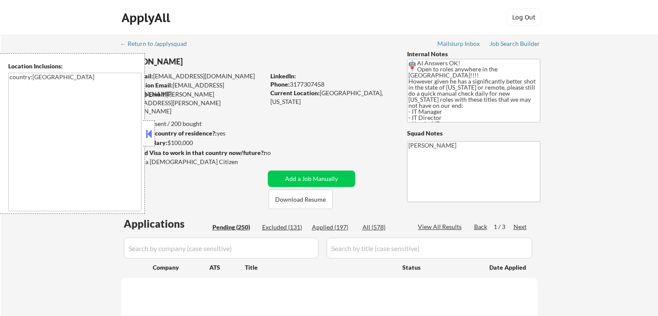
select select ""pending""
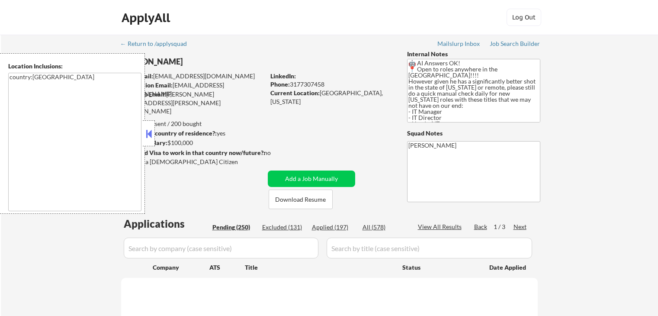
select select ""pending""
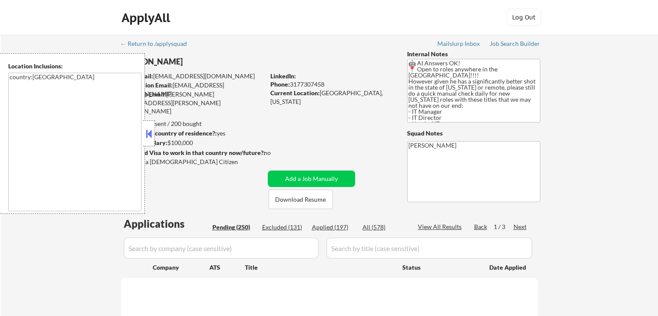
select select ""pending""
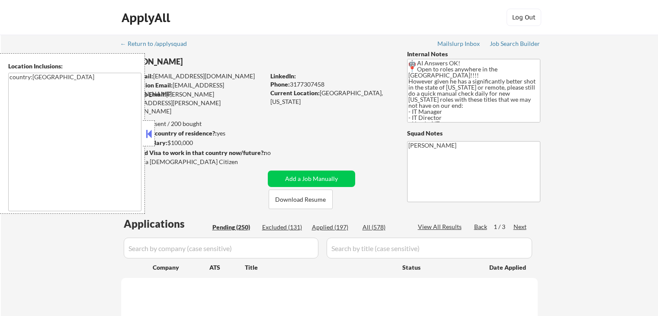
select select ""pending""
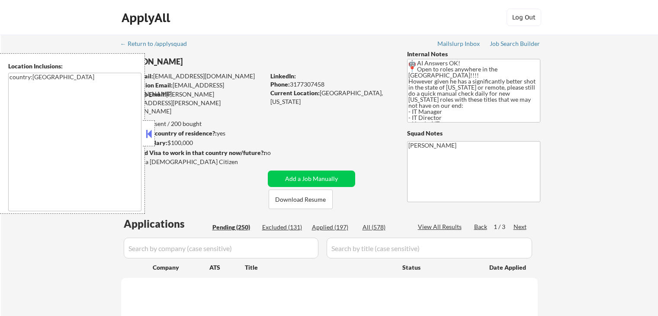
select select ""pending""
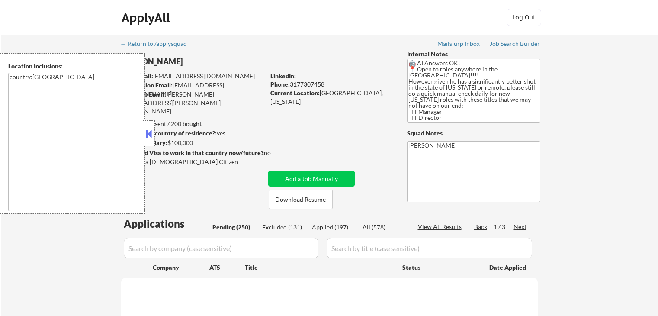
select select ""pending""
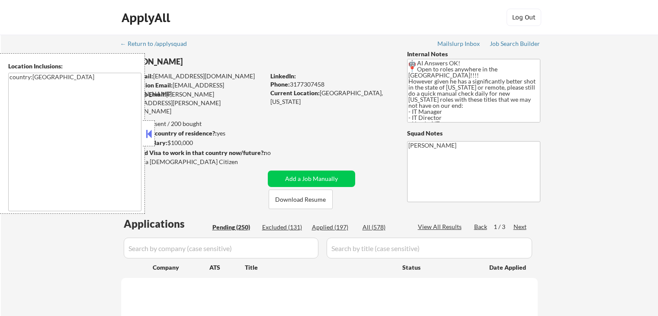
select select ""pending""
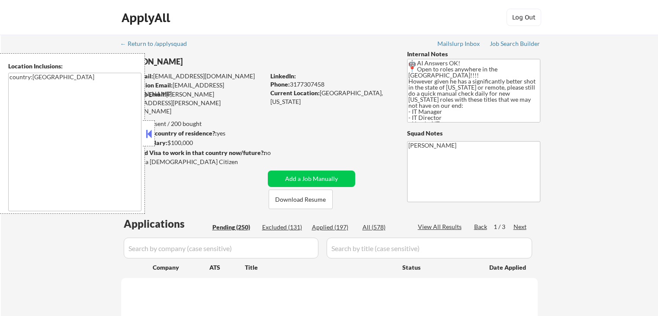
select select ""pending""
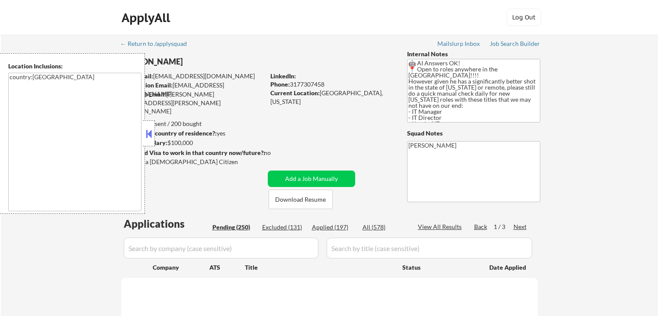
select select ""pending""
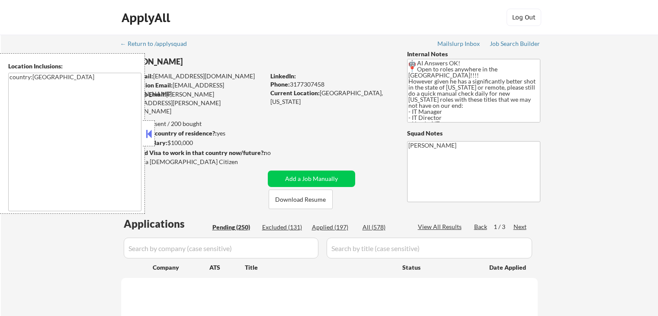
select select ""pending""
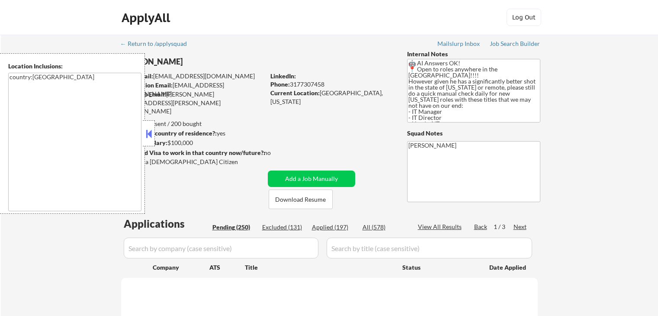
select select ""pending""
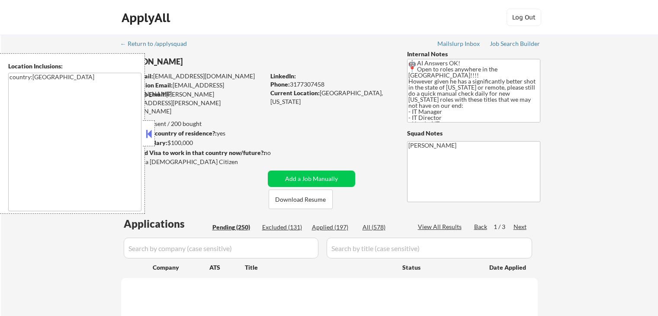
select select ""pending""
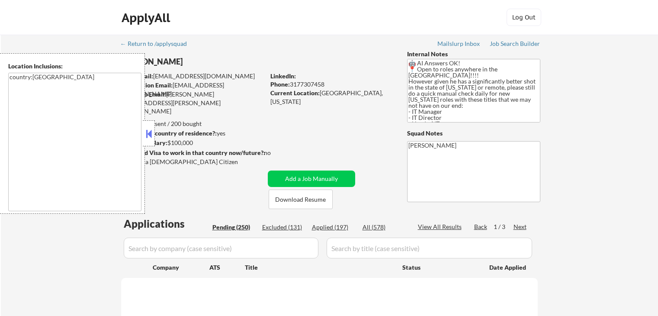
select select ""pending""
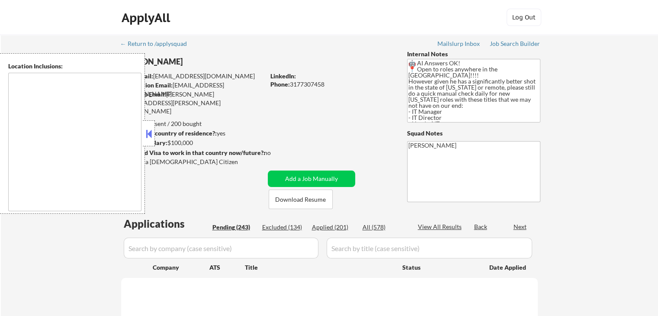
select select ""pending""
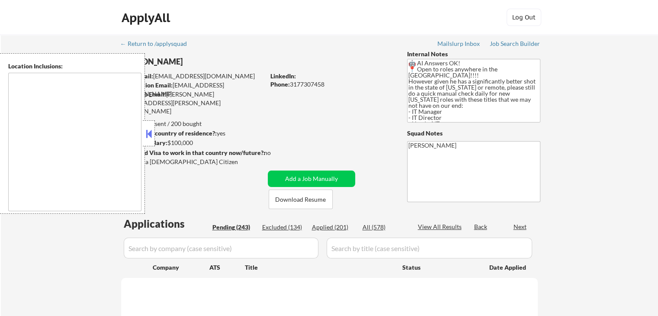
select select ""pending""
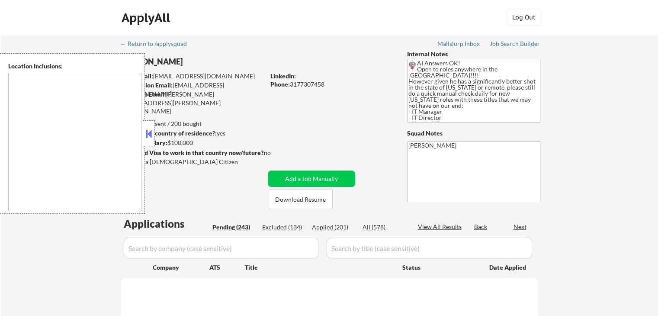
select select ""pending""
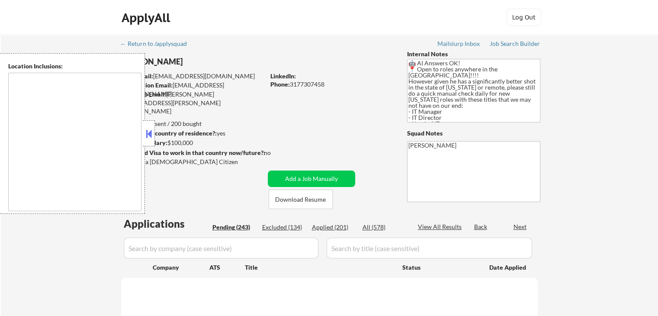
select select ""pending""
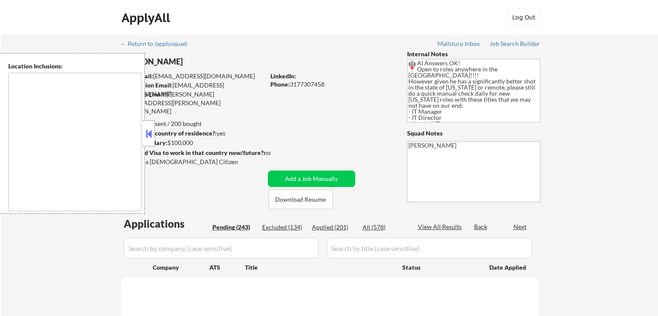
select select ""pending""
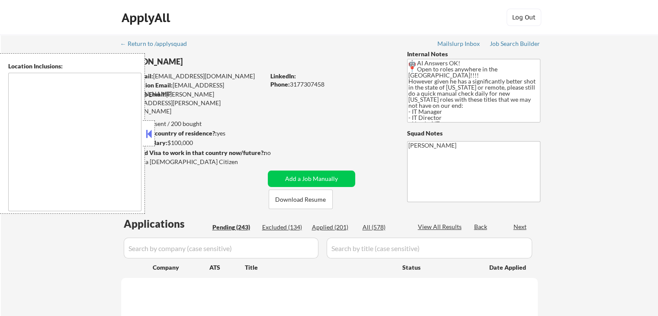
select select ""pending""
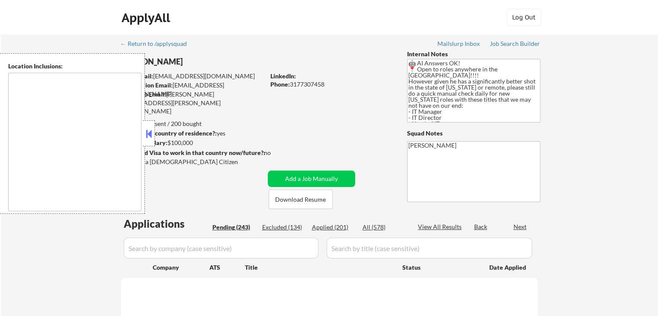
select select ""pending""
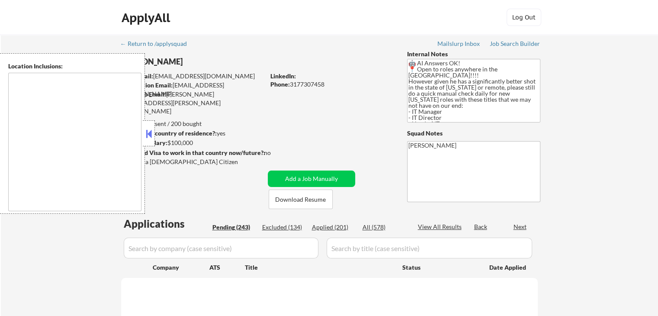
select select ""pending""
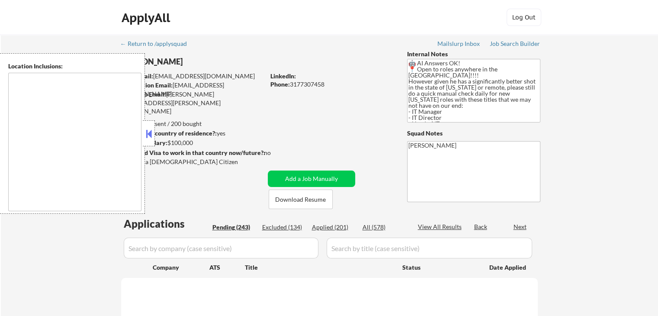
select select ""pending""
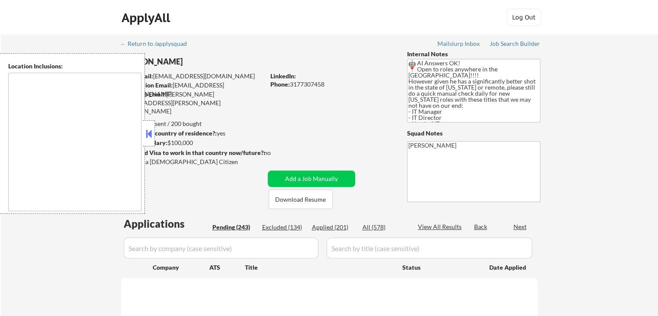
select select ""pending""
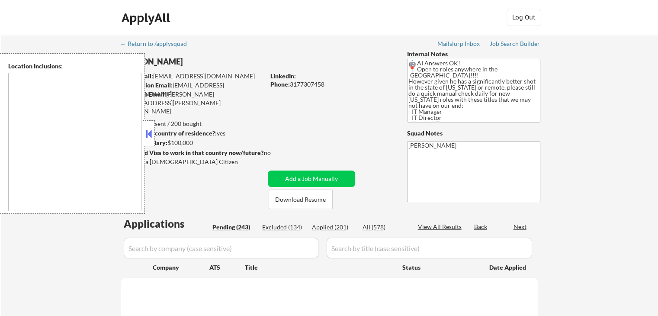
select select ""pending""
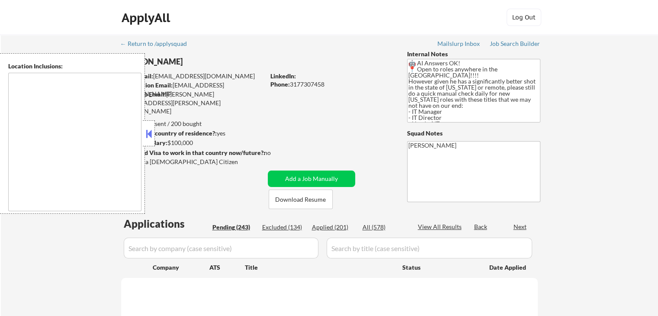
select select ""pending""
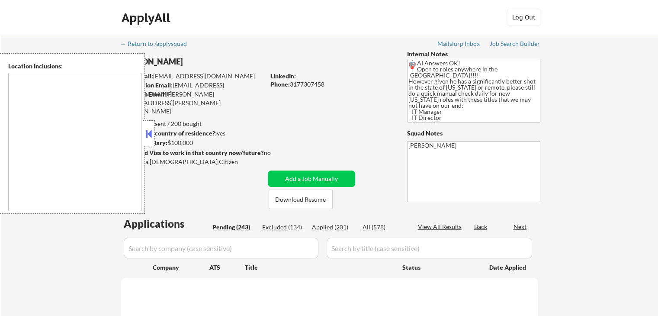
select select ""pending""
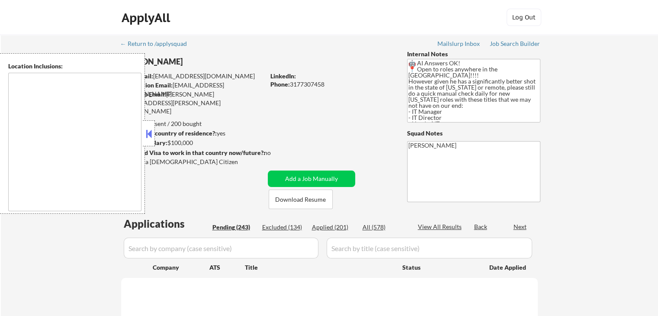
select select ""pending""
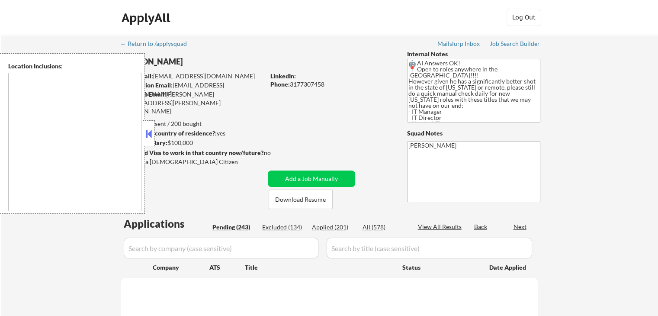
select select ""pending""
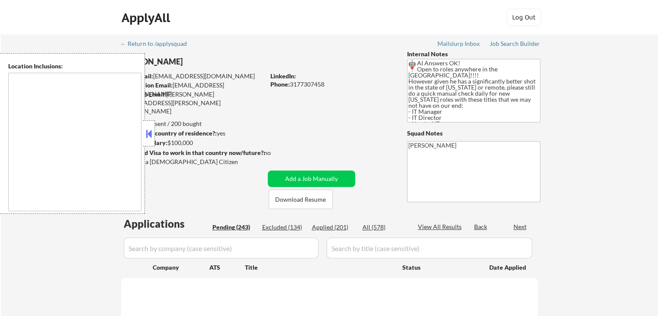
select select ""pending""
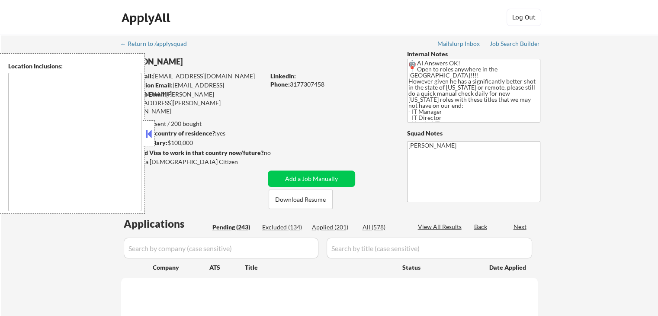
select select ""pending""
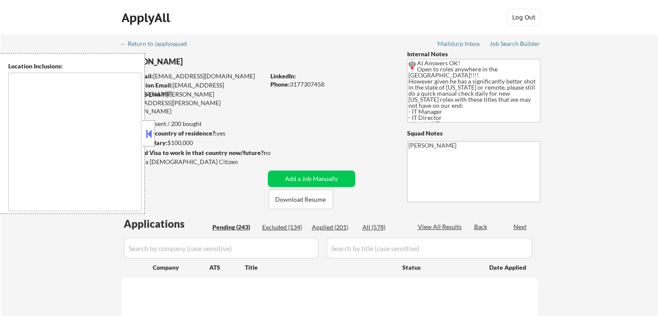
select select ""pending""
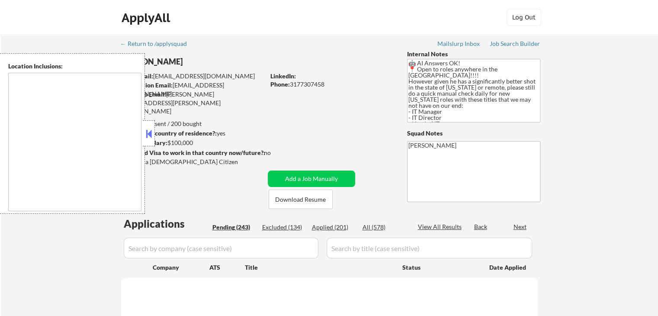
select select ""pending""
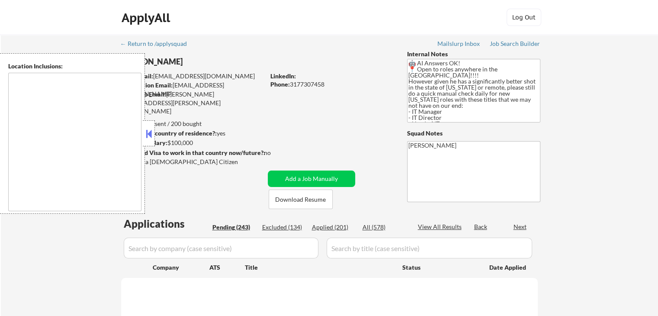
select select ""pending""
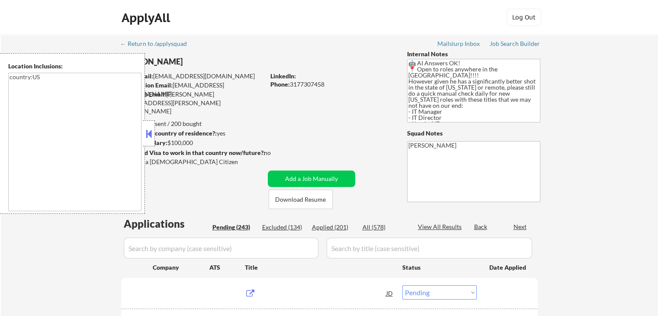
type textarea "country:[GEOGRAPHIC_DATA]"
